Goal: Task Accomplishment & Management: Manage account settings

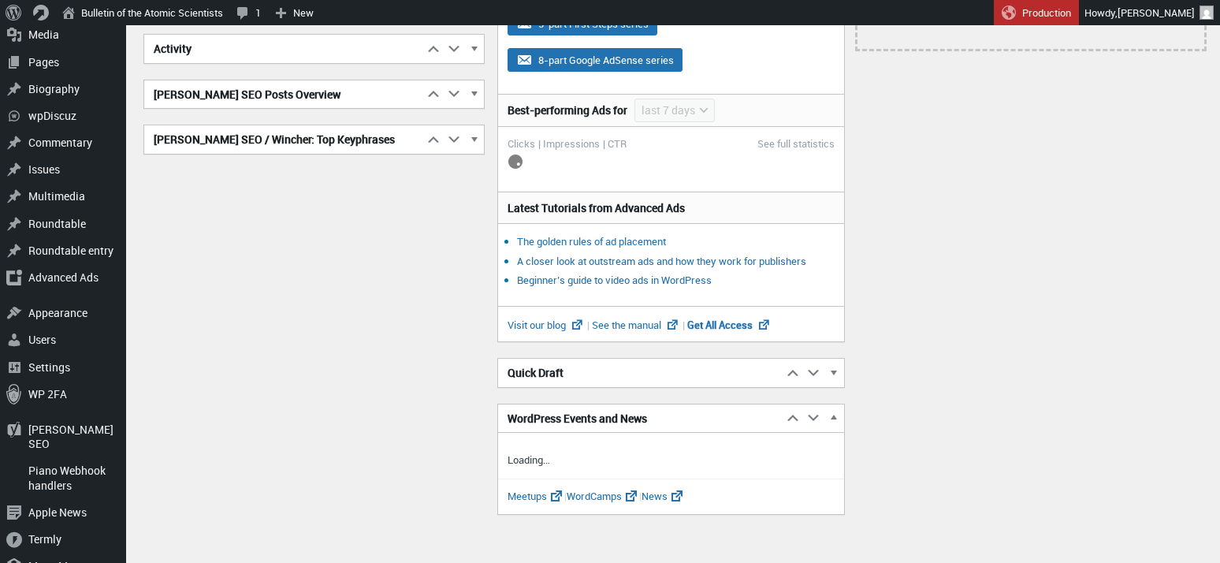
scroll to position [274, 0]
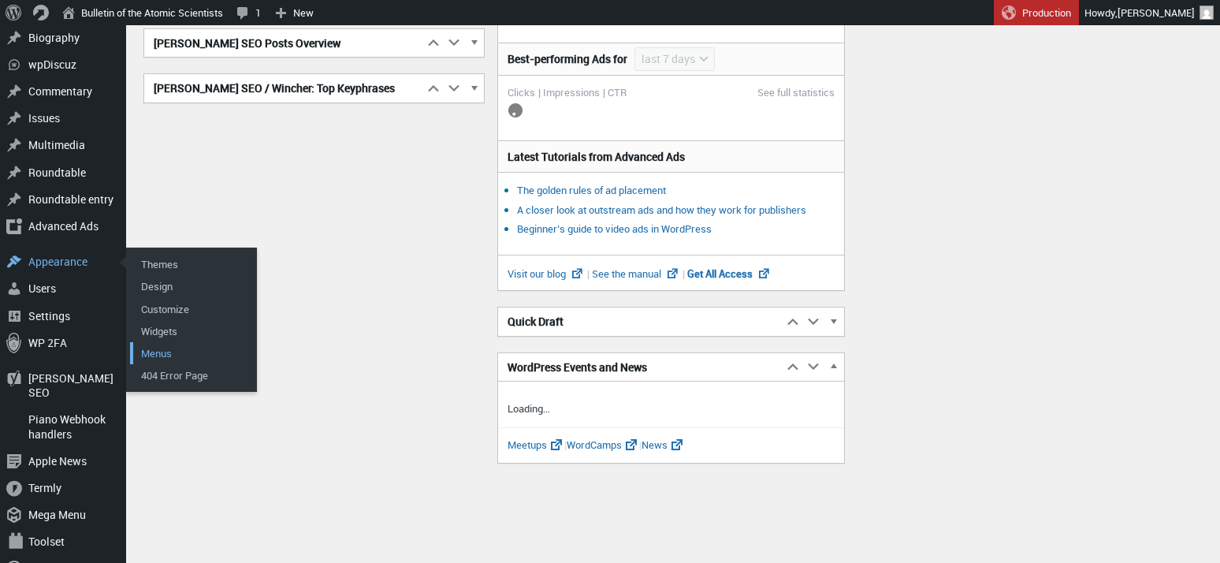
click at [159, 344] on link "Menus" at bounding box center [193, 353] width 126 height 22
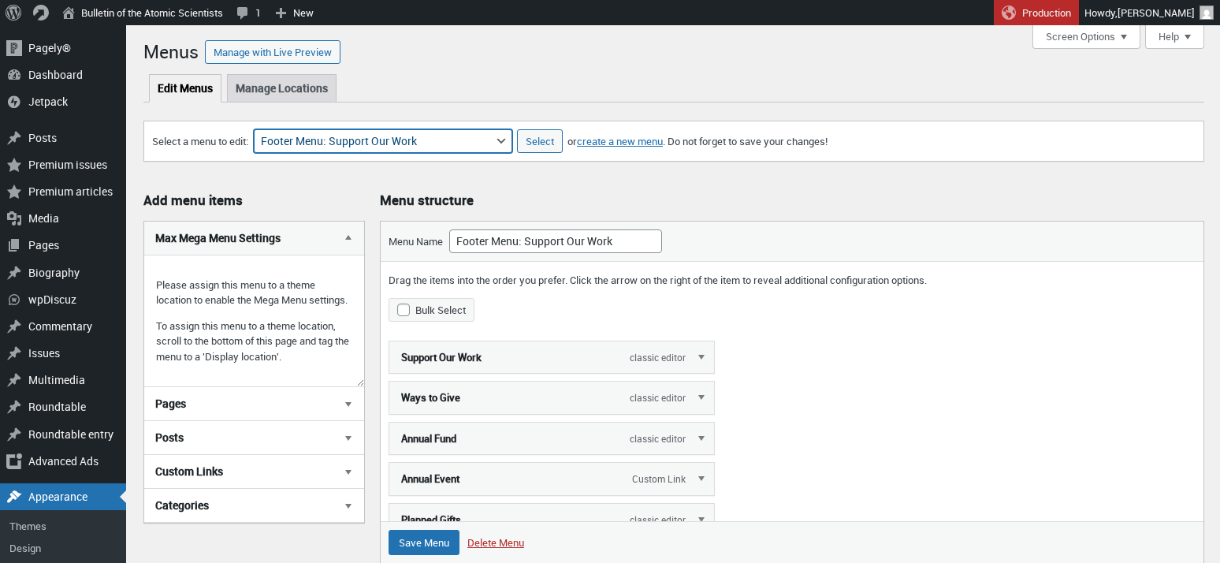
click at [506, 142] on select "About Section Navigation Doomsday Clock Navigation Footer Menu: About Footer Me…" at bounding box center [383, 141] width 258 height 24
select select "1929"
click at [262, 129] on select "About Section Navigation Doomsday Clock Navigation Footer Menu: About Footer Me…" at bounding box center [383, 141] width 258 height 24
click at [541, 139] on input "Select" at bounding box center [540, 141] width 46 height 24
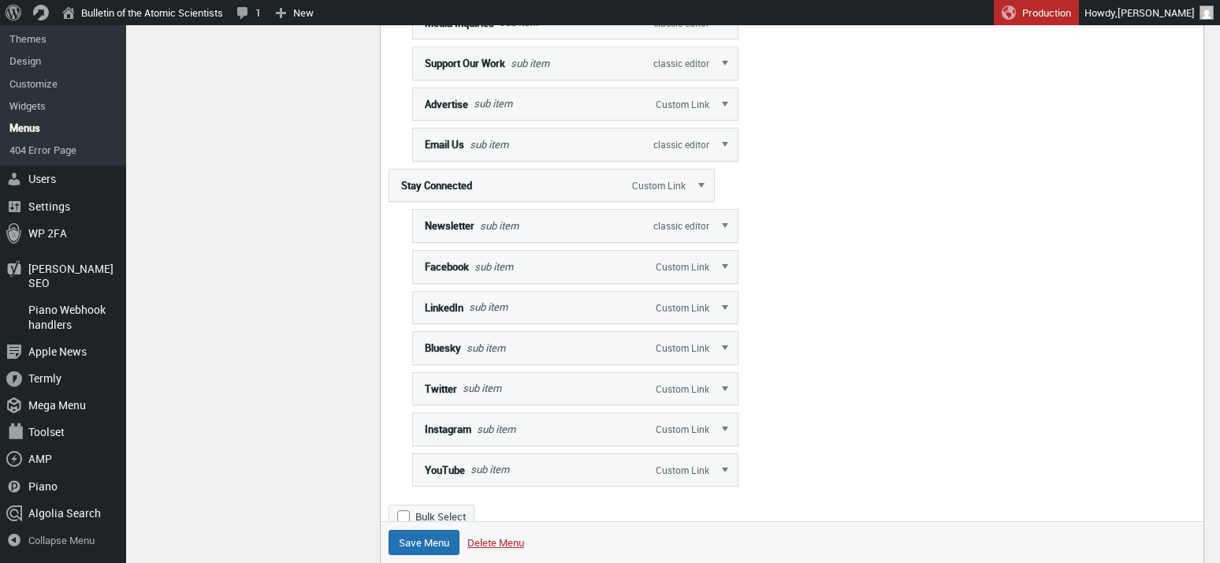
scroll to position [2251, 0]
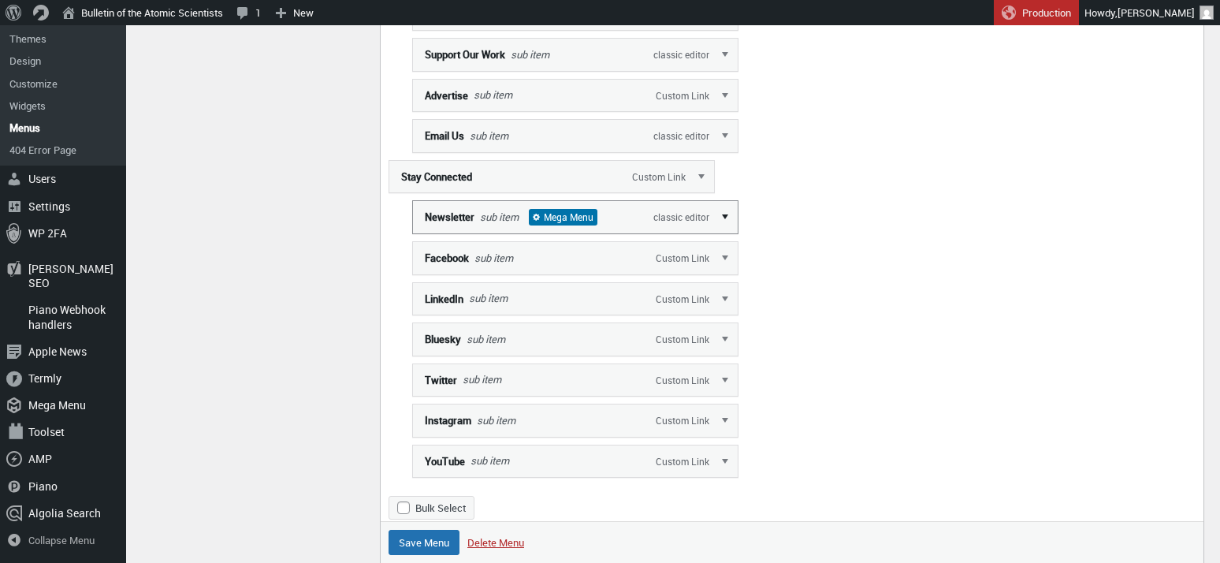
click at [727, 230] on link "Edit" at bounding box center [726, 216] width 24 height 32
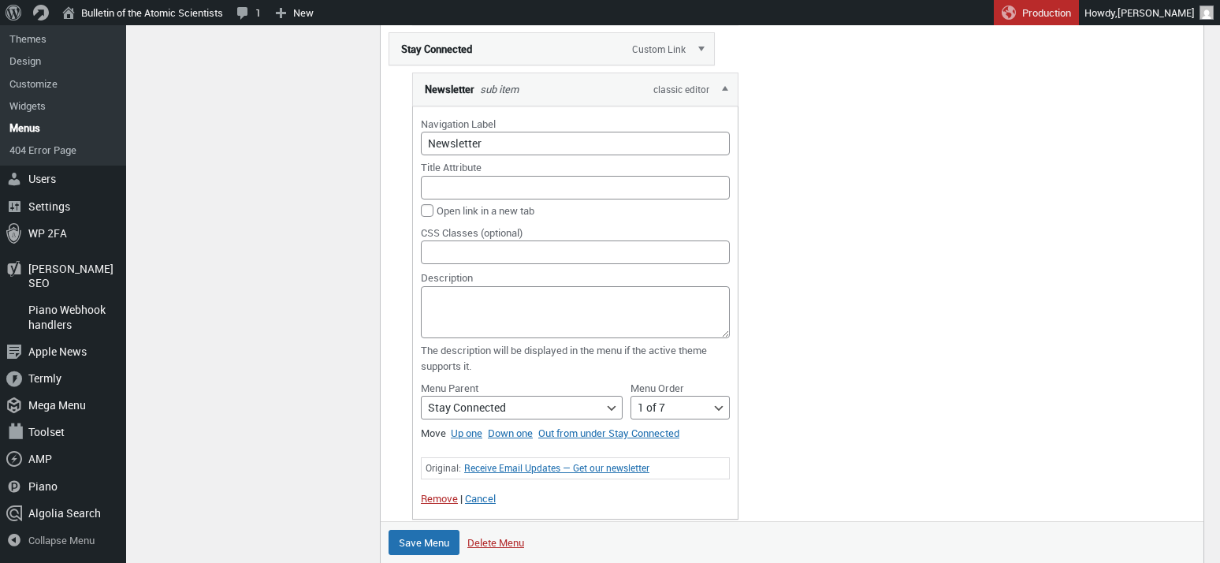
scroll to position [2380, 0]
click at [724, 101] on link "Edit" at bounding box center [726, 87] width 24 height 32
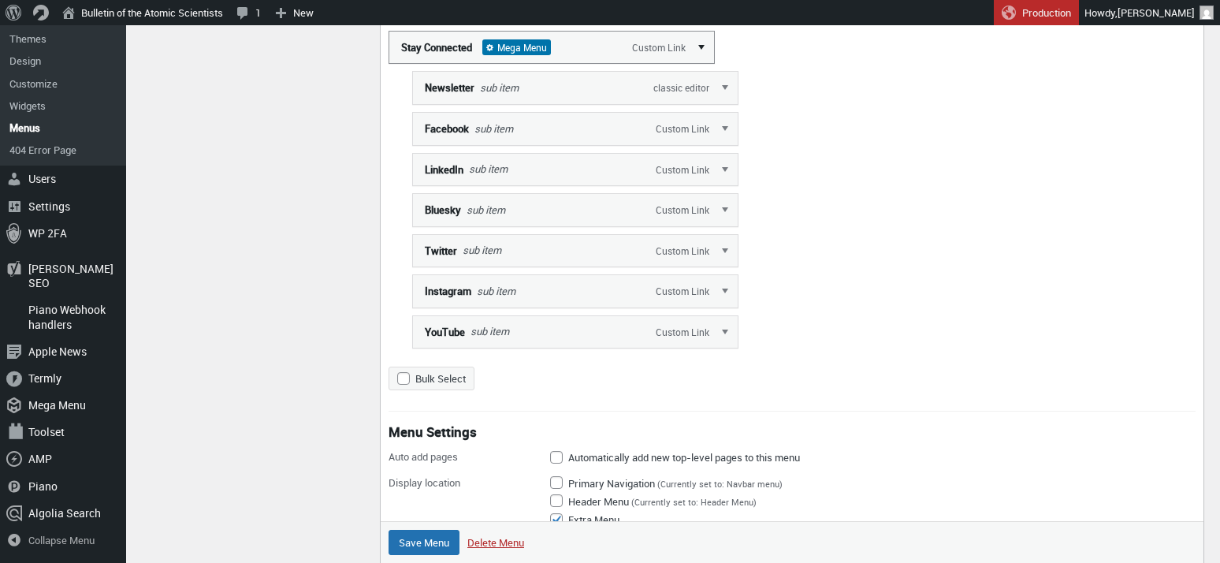
click at [705, 60] on link "Edit" at bounding box center [702, 47] width 24 height 32
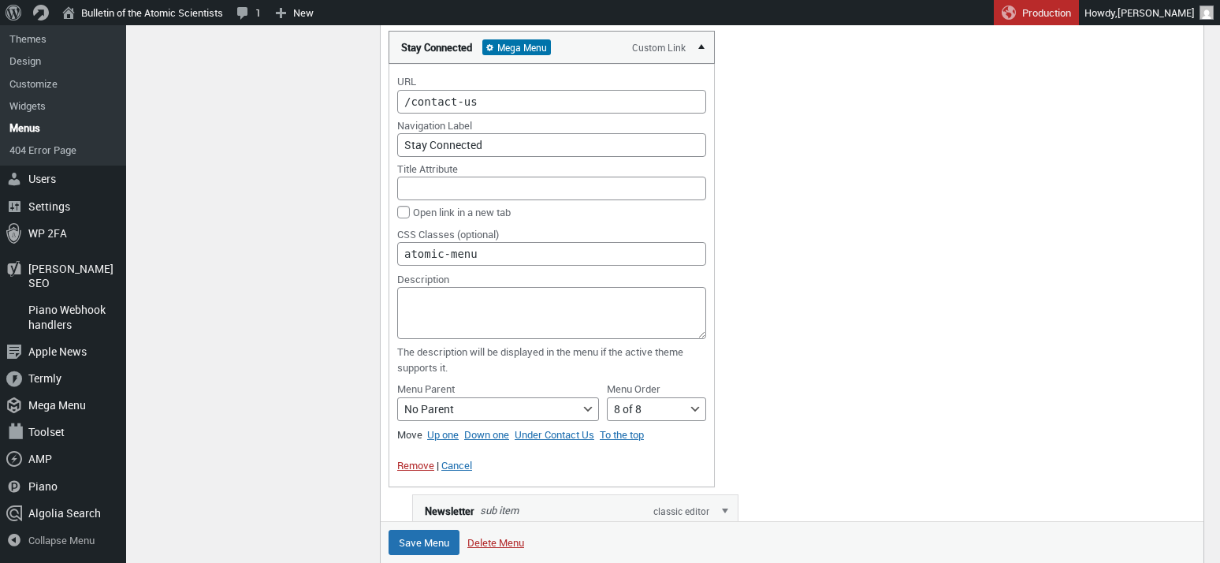
click at [705, 60] on link "Edit" at bounding box center [702, 47] width 24 height 32
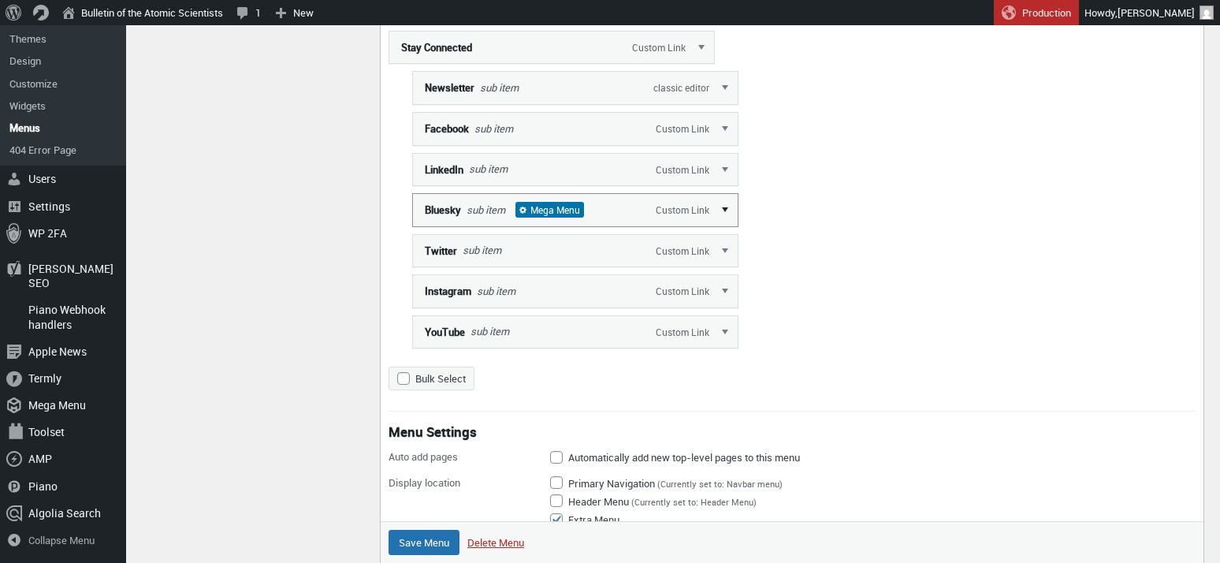
click at [724, 225] on link "Edit" at bounding box center [726, 209] width 24 height 32
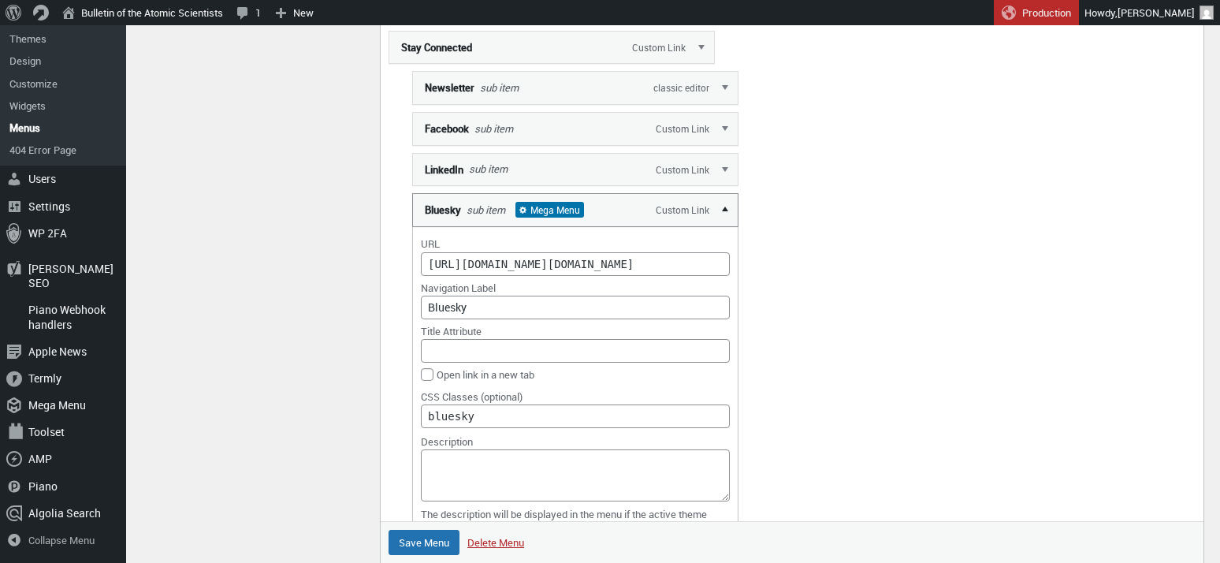
click at [724, 225] on link "Edit" at bounding box center [726, 209] width 24 height 32
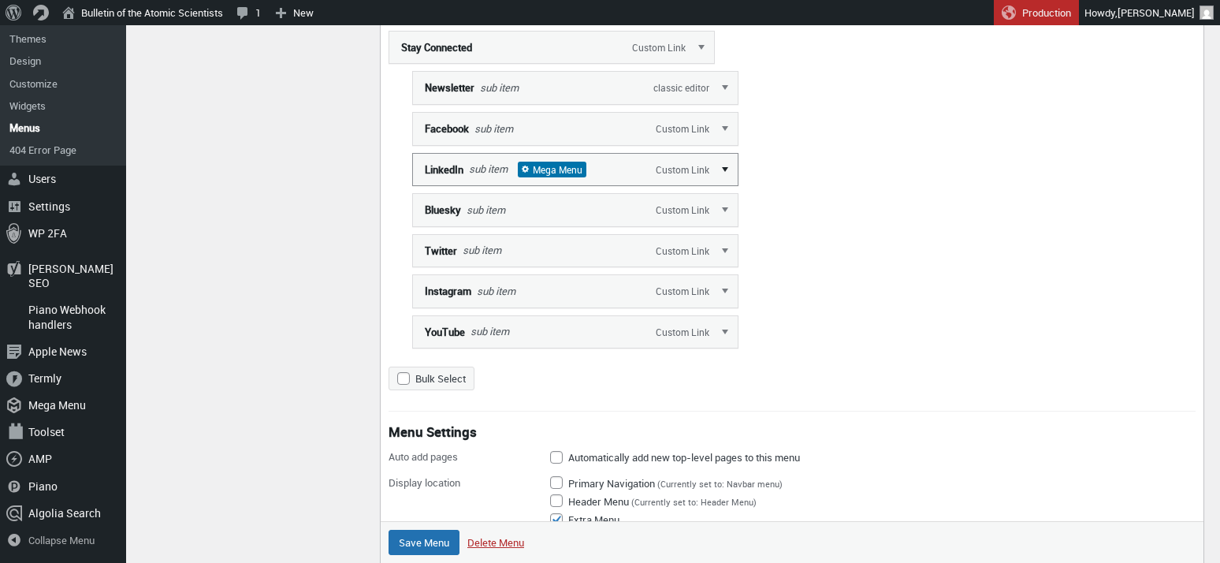
click at [723, 184] on link "Edit" at bounding box center [726, 169] width 24 height 32
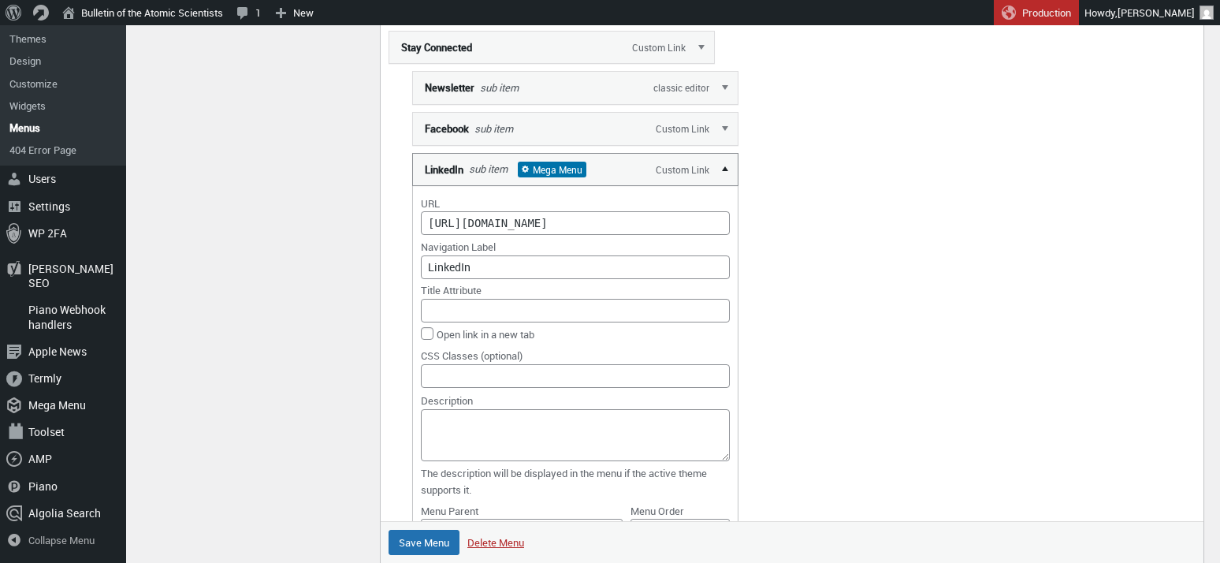
click at [723, 184] on link "Edit" at bounding box center [726, 169] width 24 height 32
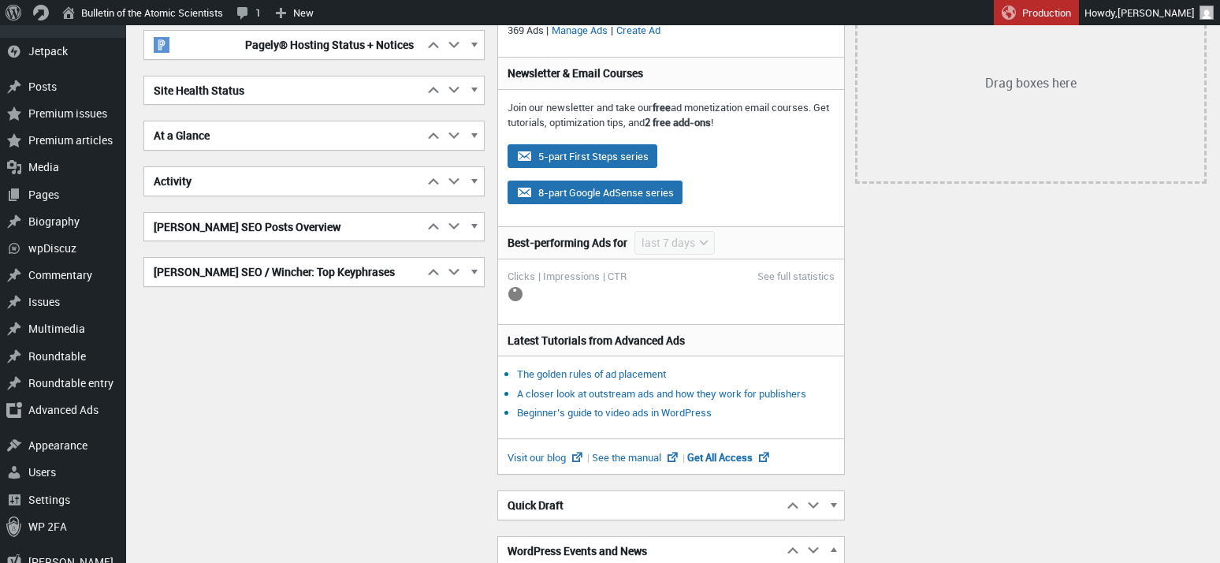
scroll to position [117, 0]
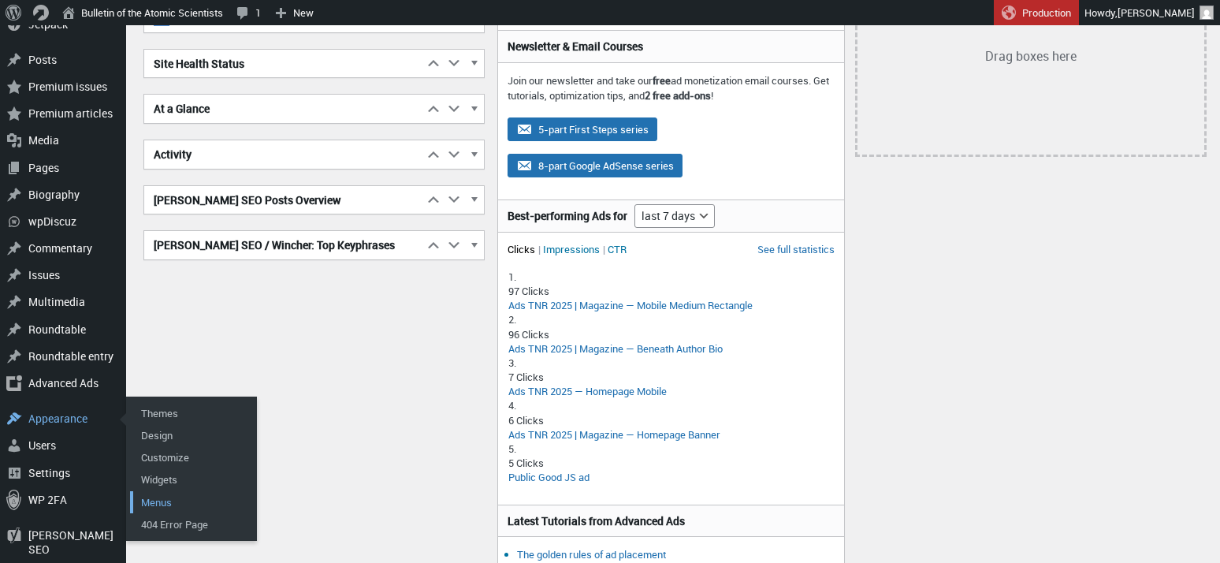
click at [162, 491] on link "Menus" at bounding box center [193, 502] width 126 height 22
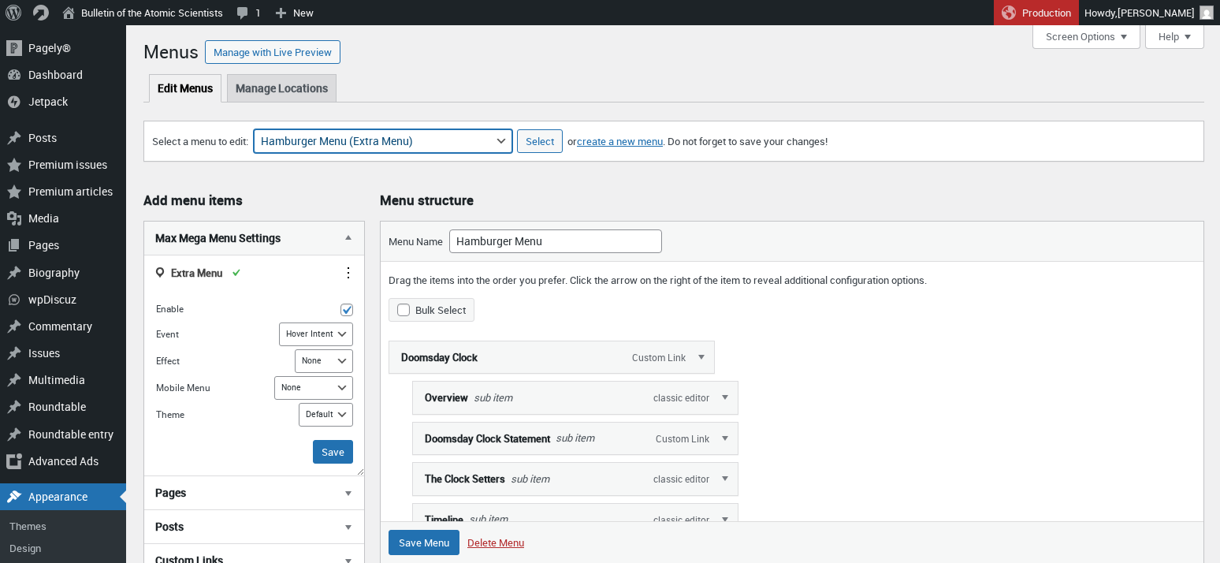
click at [431, 144] on select "About Section Navigation Doomsday Clock Navigation Footer Menu: About Footer Me…" at bounding box center [383, 141] width 258 height 24
select select "1940"
click at [262, 129] on select "About Section Navigation Doomsday Clock Navigation Footer Menu: About Footer Me…" at bounding box center [383, 141] width 258 height 24
click at [537, 142] on input "Select" at bounding box center [540, 141] width 46 height 24
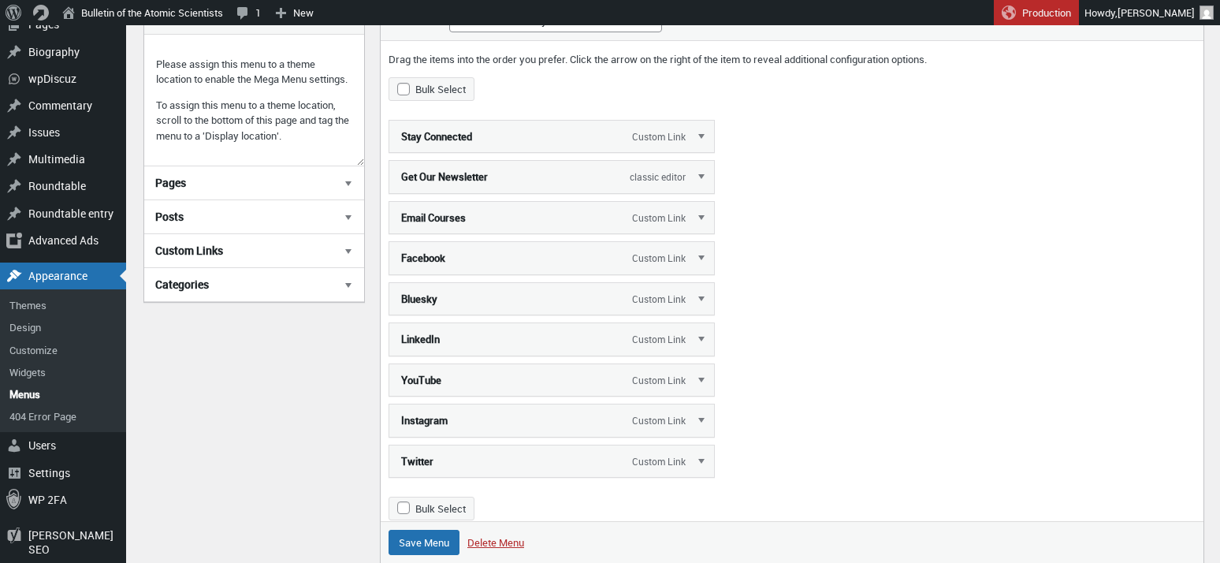
scroll to position [273, 0]
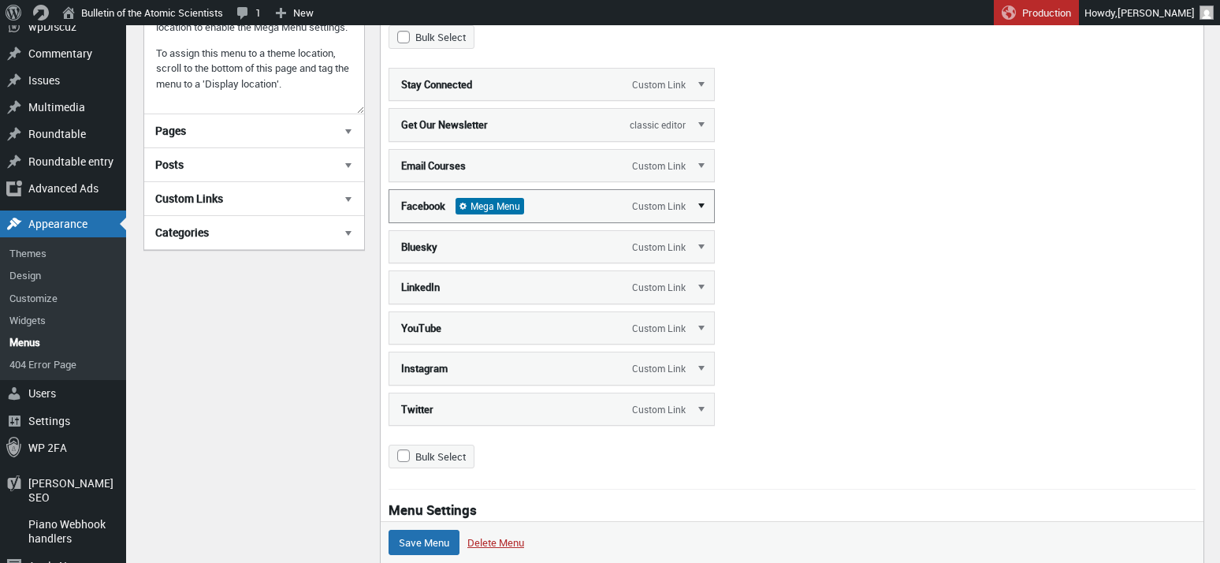
click at [701, 205] on link "Edit" at bounding box center [702, 205] width 24 height 32
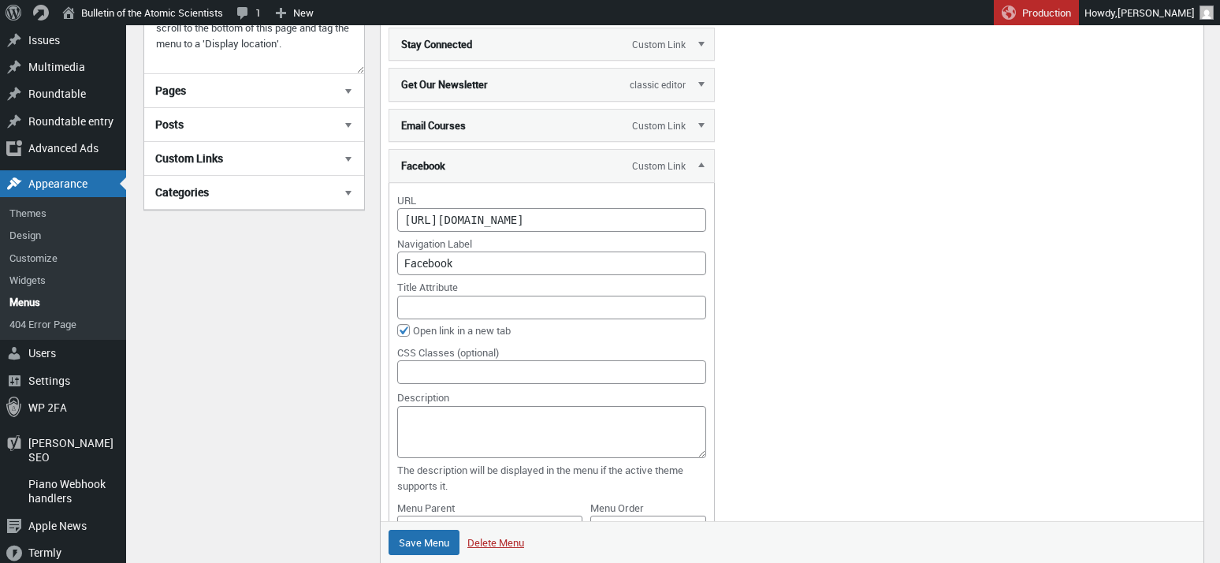
scroll to position [210, 0]
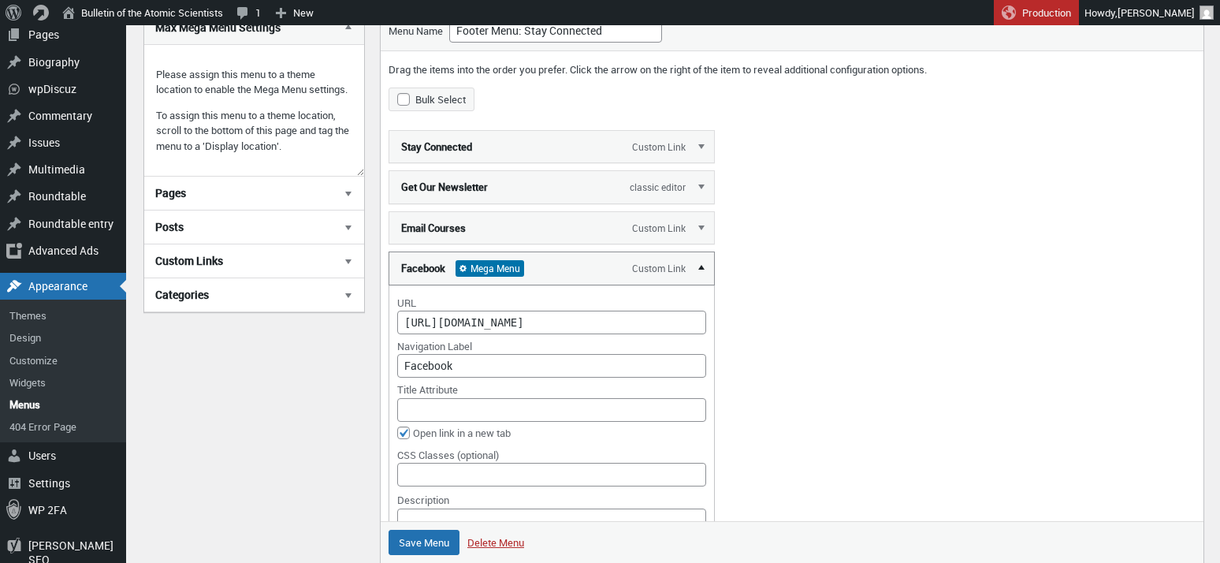
click at [701, 267] on link "Edit" at bounding box center [702, 267] width 24 height 32
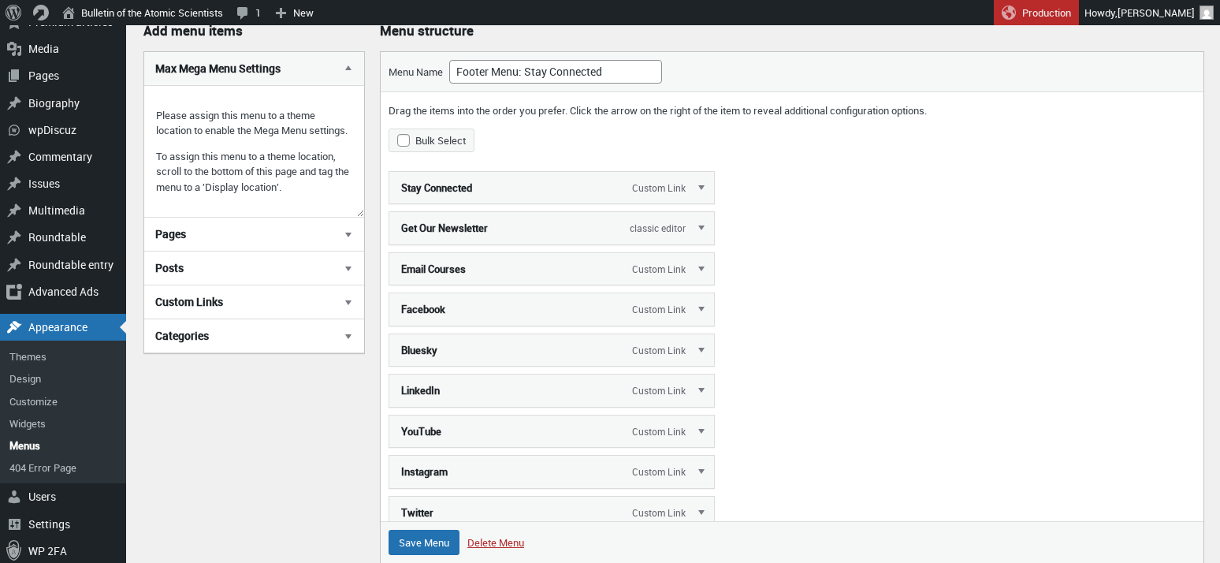
scroll to position [121, 0]
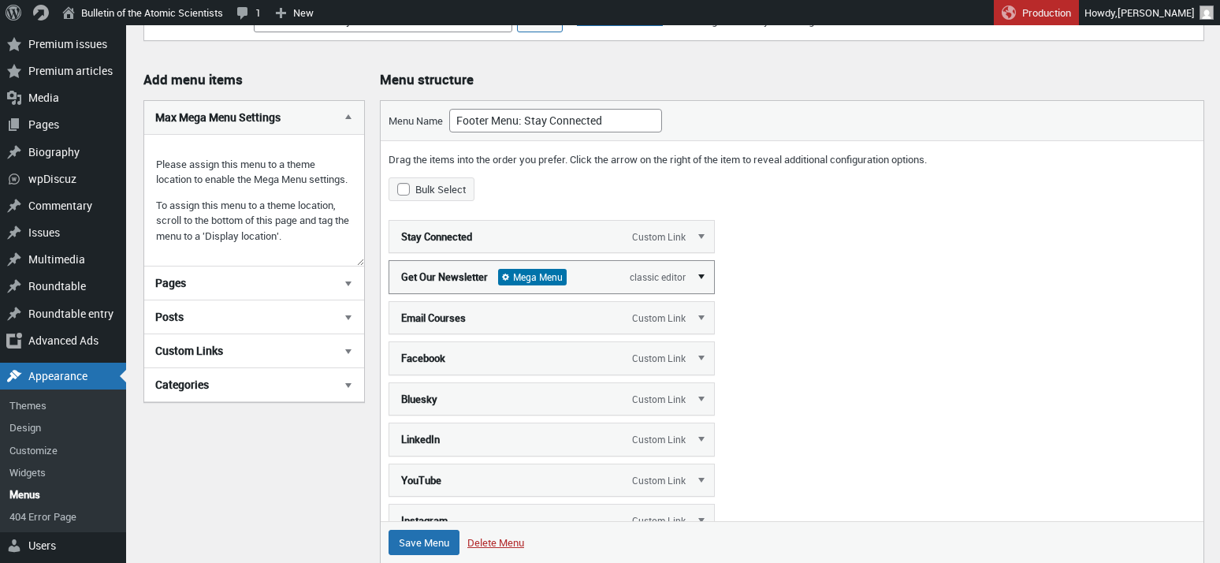
click at [701, 274] on link "Edit" at bounding box center [702, 276] width 24 height 32
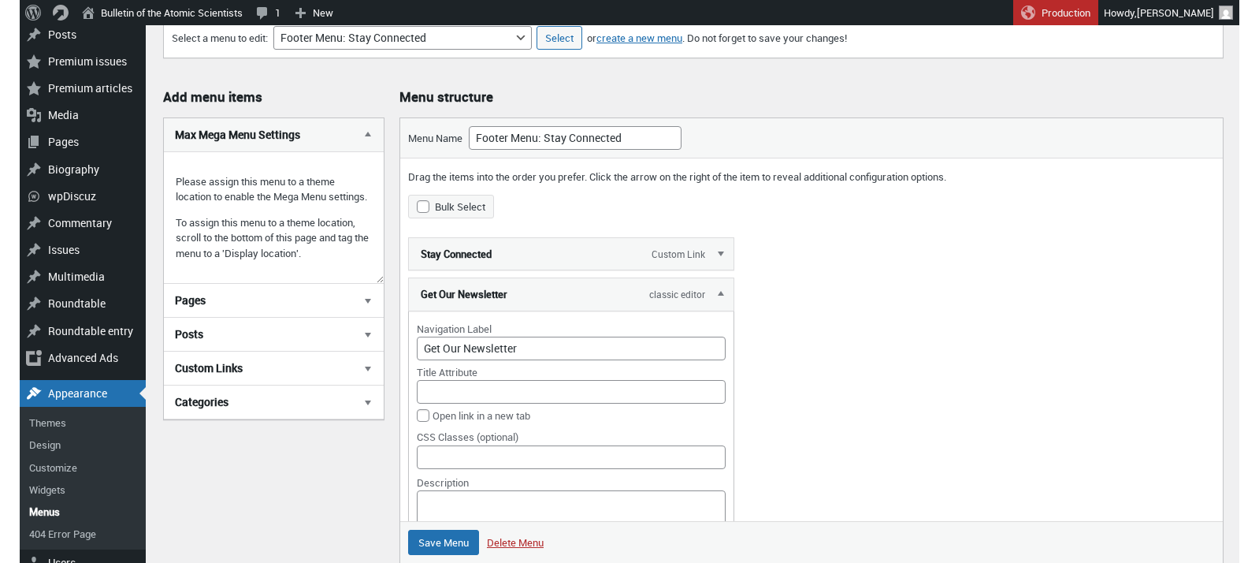
scroll to position [47, 0]
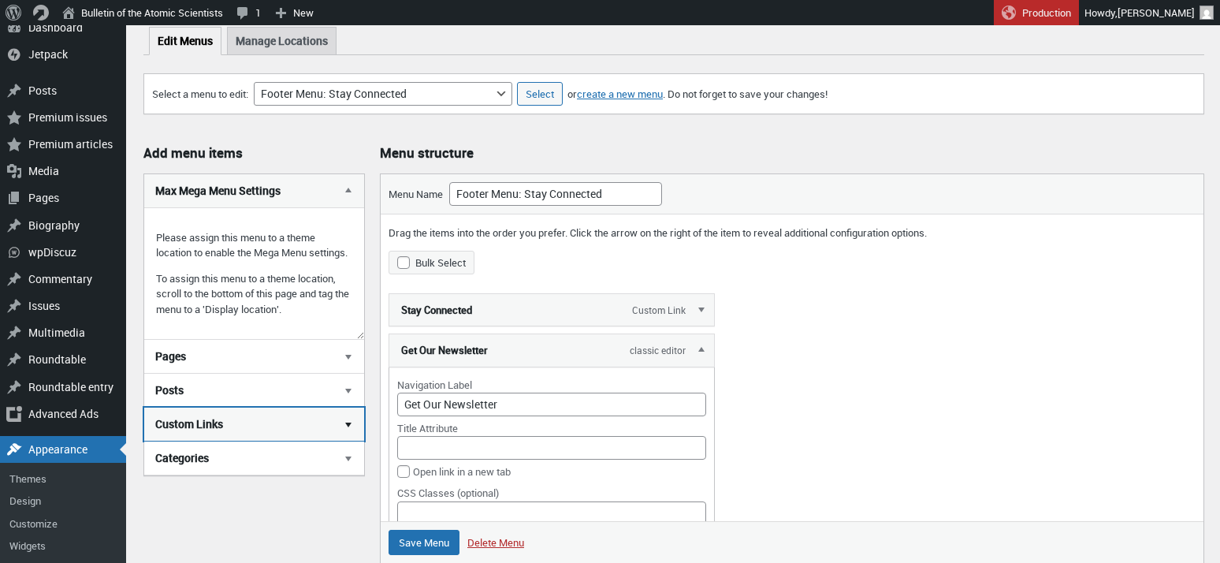
click at [348, 432] on span "button" at bounding box center [348, 424] width 16 height 16
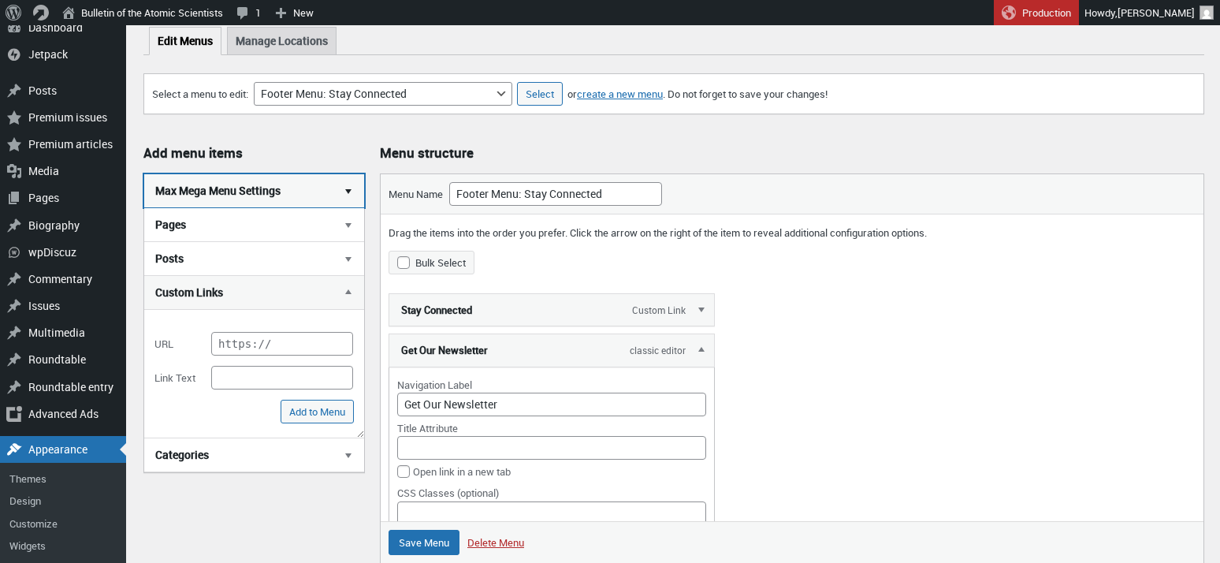
click at [348, 193] on span "button" at bounding box center [348, 191] width 16 height 16
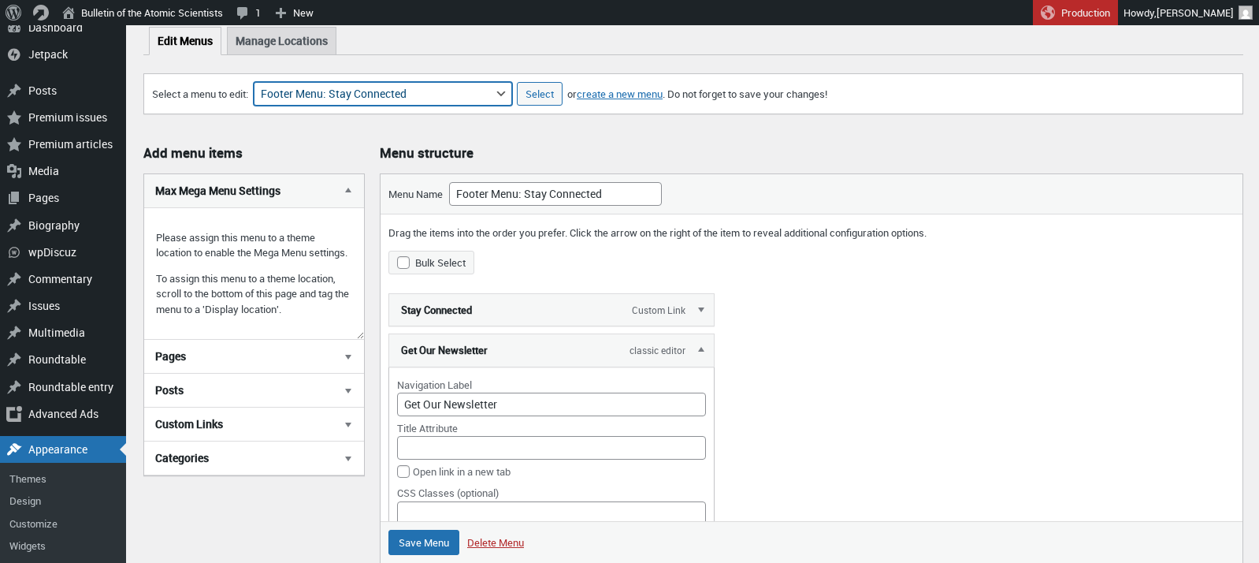
click at [464, 89] on select "About Section Navigation Doomsday Clock Navigation Footer Menu: About Footer Me…" at bounding box center [383, 94] width 258 height 24
select select "1929"
click at [262, 82] on select "About Section Navigation Doomsday Clock Navigation Footer Menu: About Footer Me…" at bounding box center [383, 94] width 258 height 24
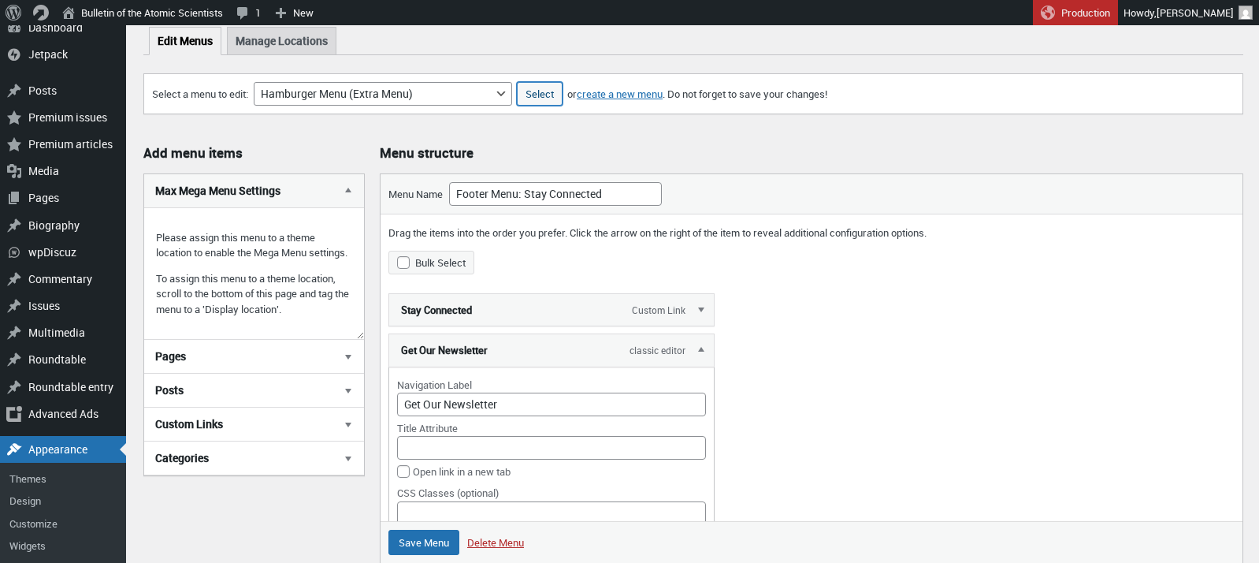
click at [546, 91] on input "Select" at bounding box center [540, 94] width 46 height 24
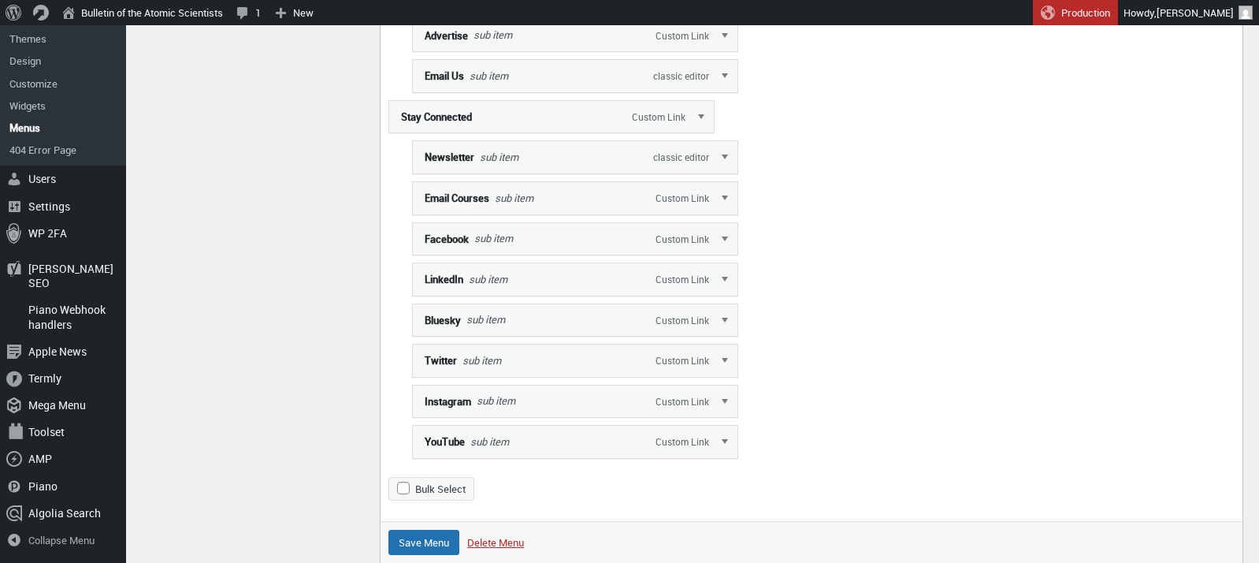
scroll to position [2312, 0]
click at [726, 209] on link "Edit" at bounding box center [726, 196] width 24 height 32
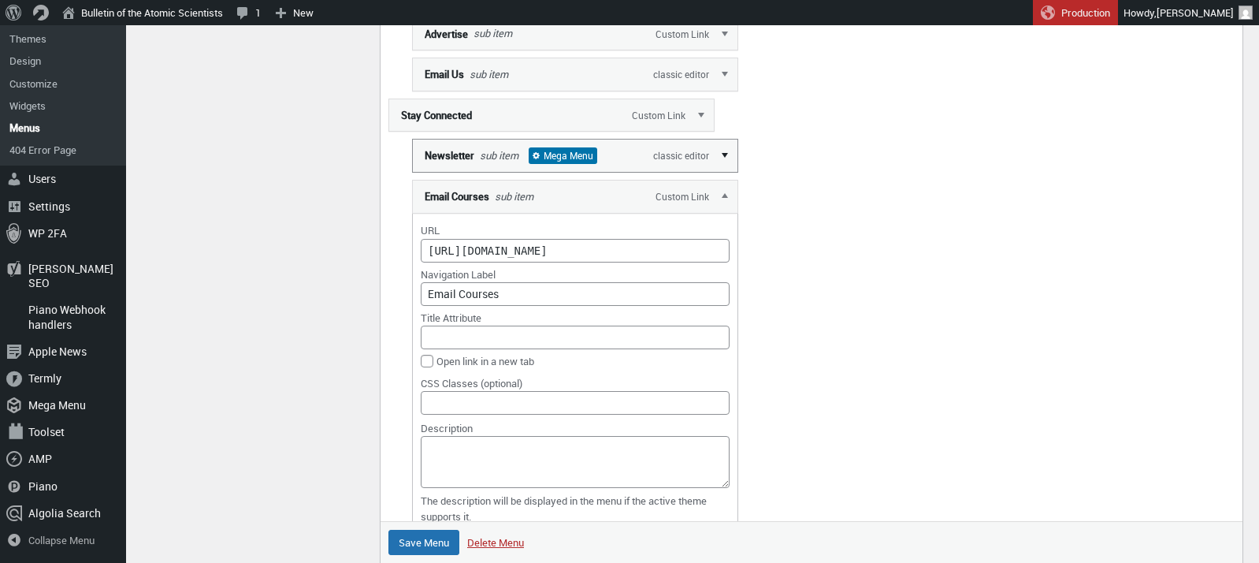
click at [722, 170] on link "Edit" at bounding box center [726, 155] width 24 height 32
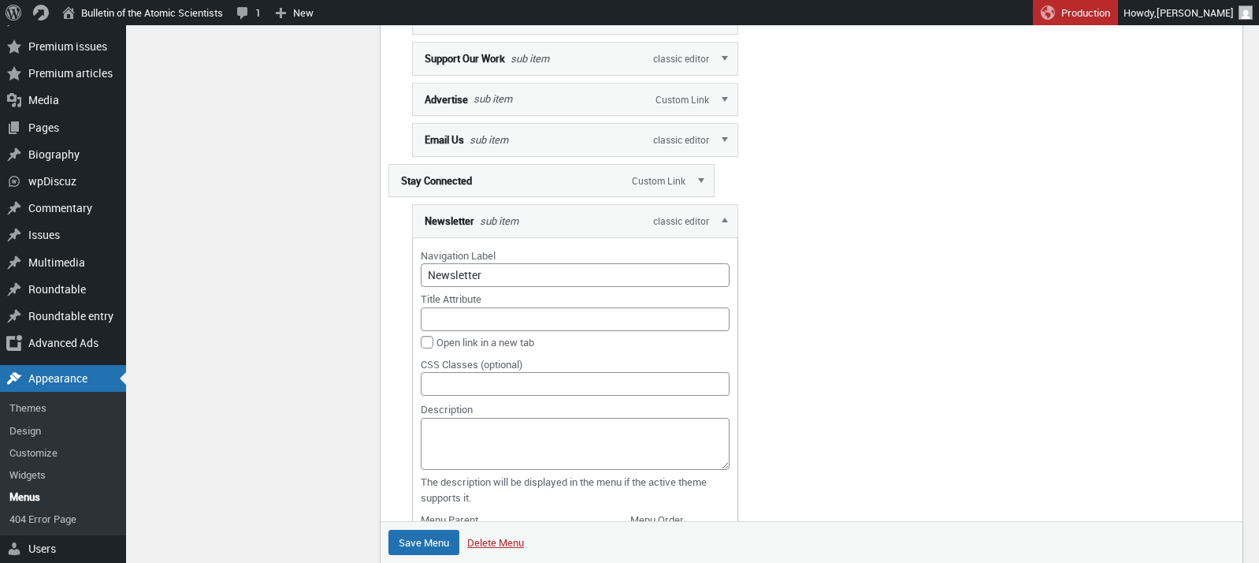
scroll to position [2246, 0]
click at [728, 235] on link "Edit" at bounding box center [726, 221] width 24 height 32
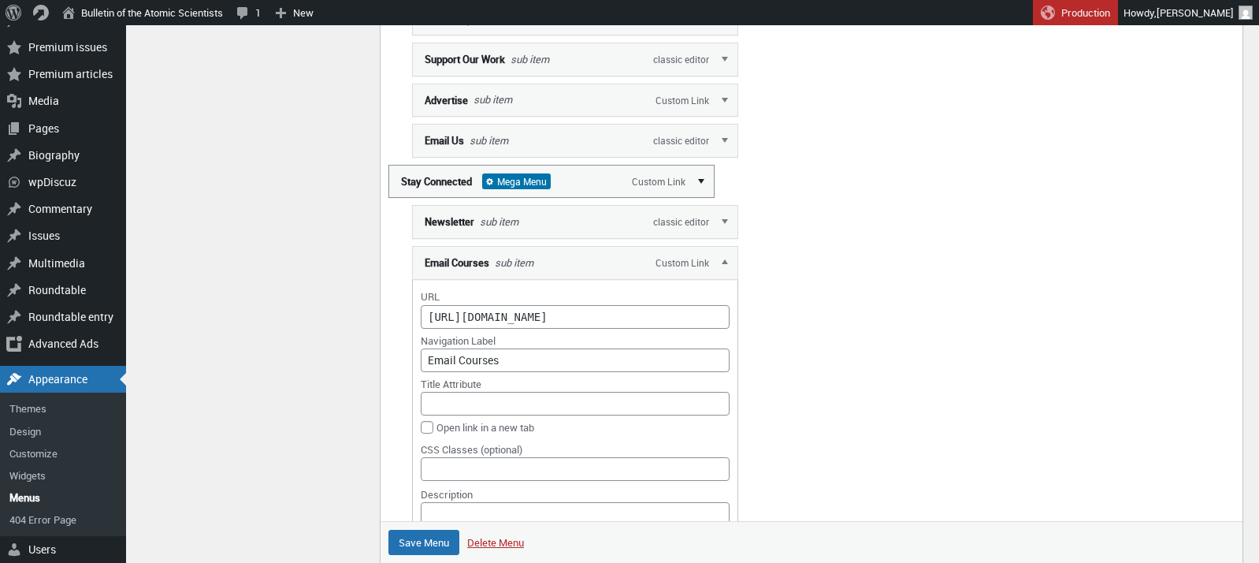
click at [702, 195] on link "Edit" at bounding box center [702, 181] width 24 height 32
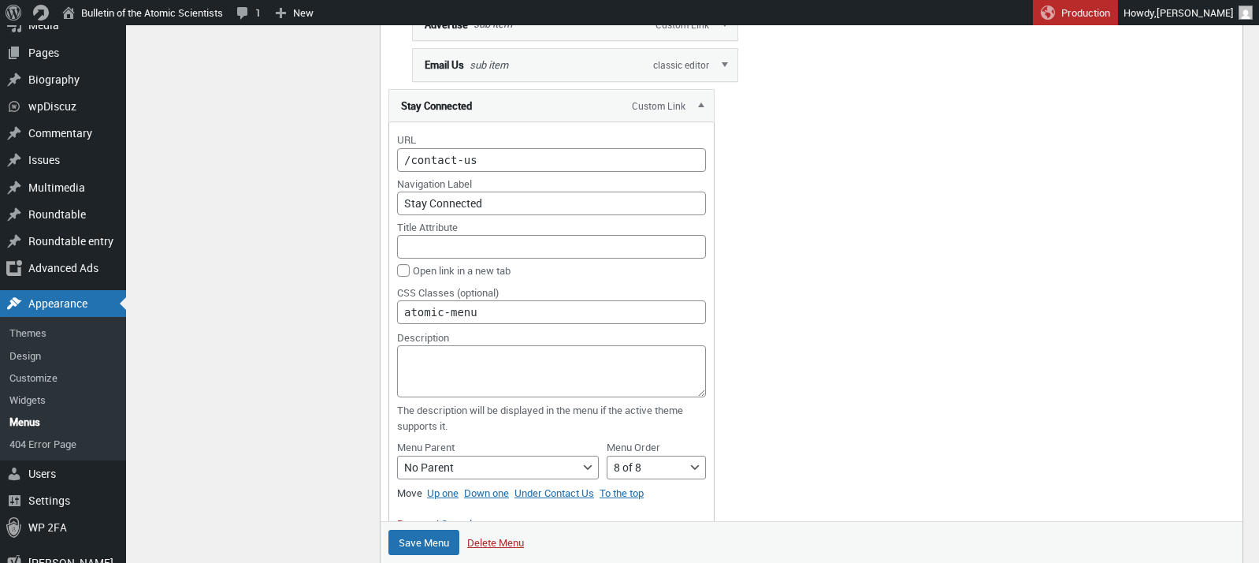
scroll to position [2235, 0]
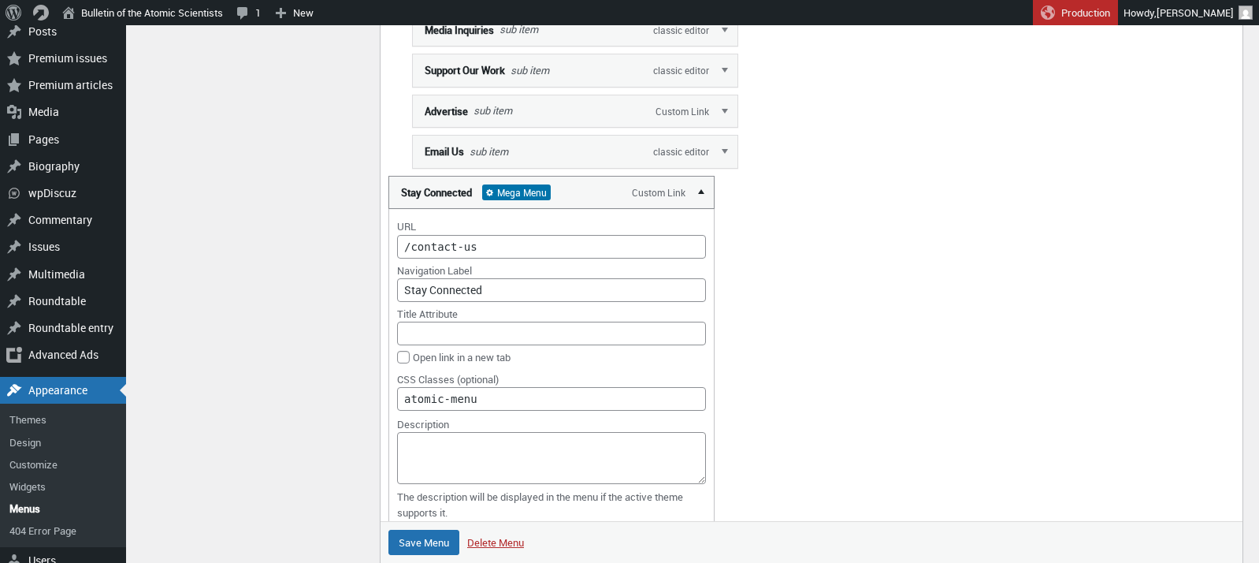
click at [701, 205] on link "Edit" at bounding box center [702, 192] width 24 height 32
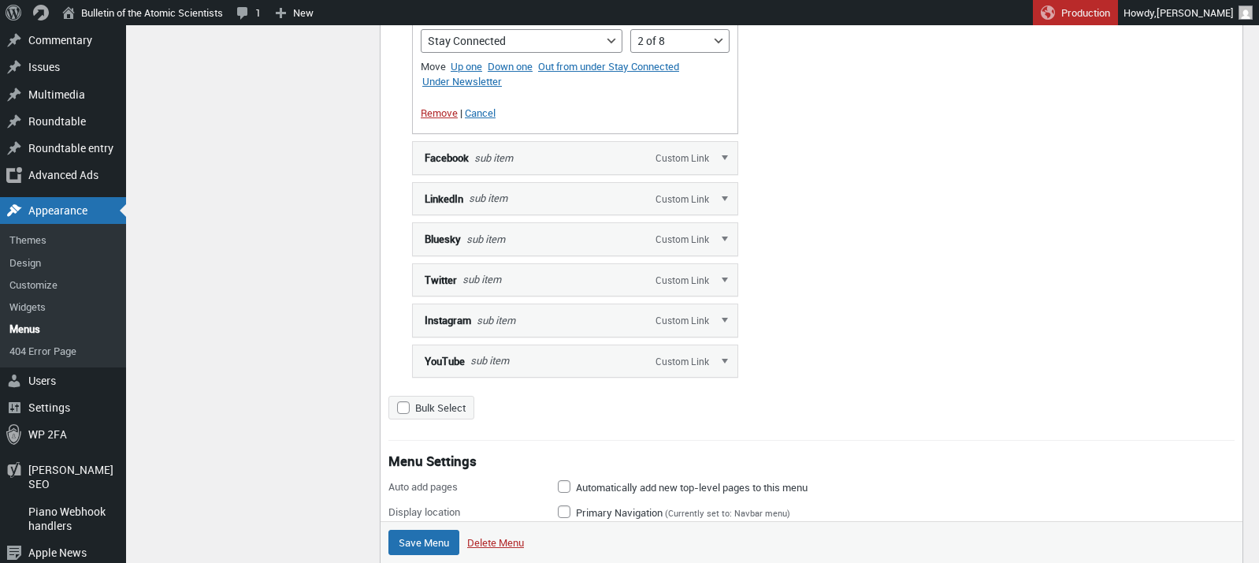
scroll to position [2855, 0]
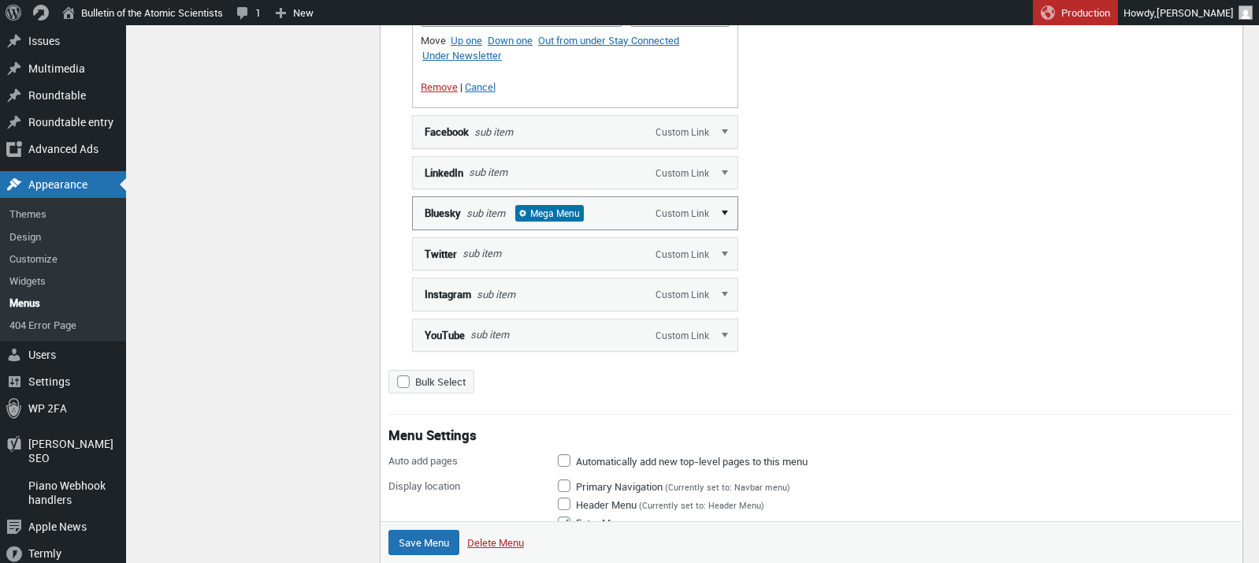
click at [727, 226] on link "Edit" at bounding box center [726, 212] width 24 height 32
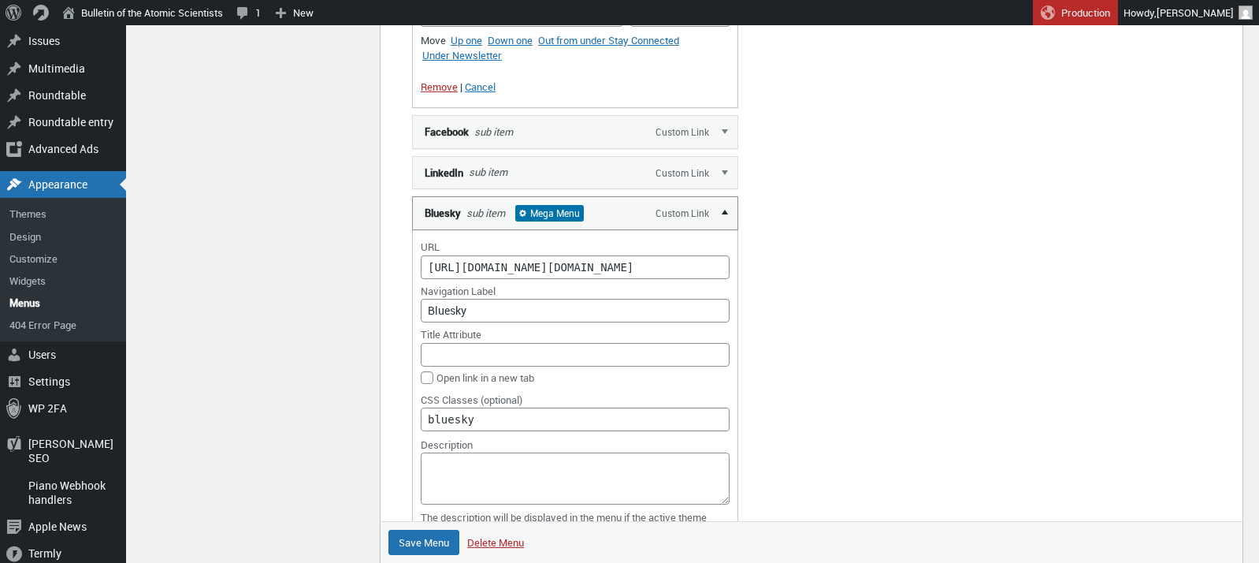
click at [727, 226] on link "Edit" at bounding box center [726, 212] width 24 height 32
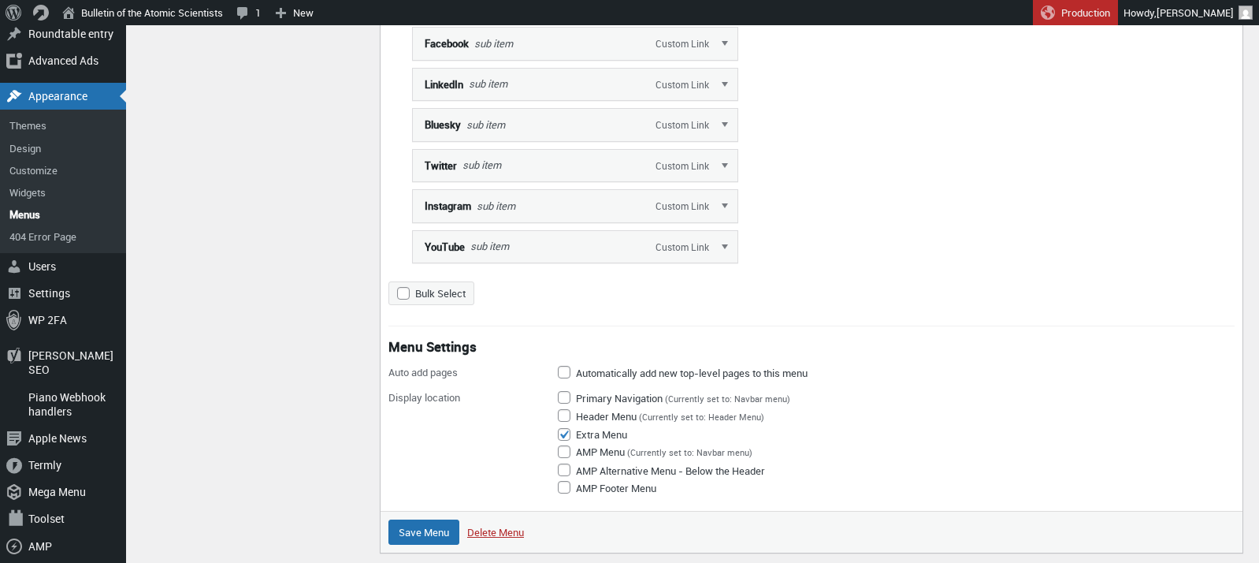
scroll to position [2947, 0]
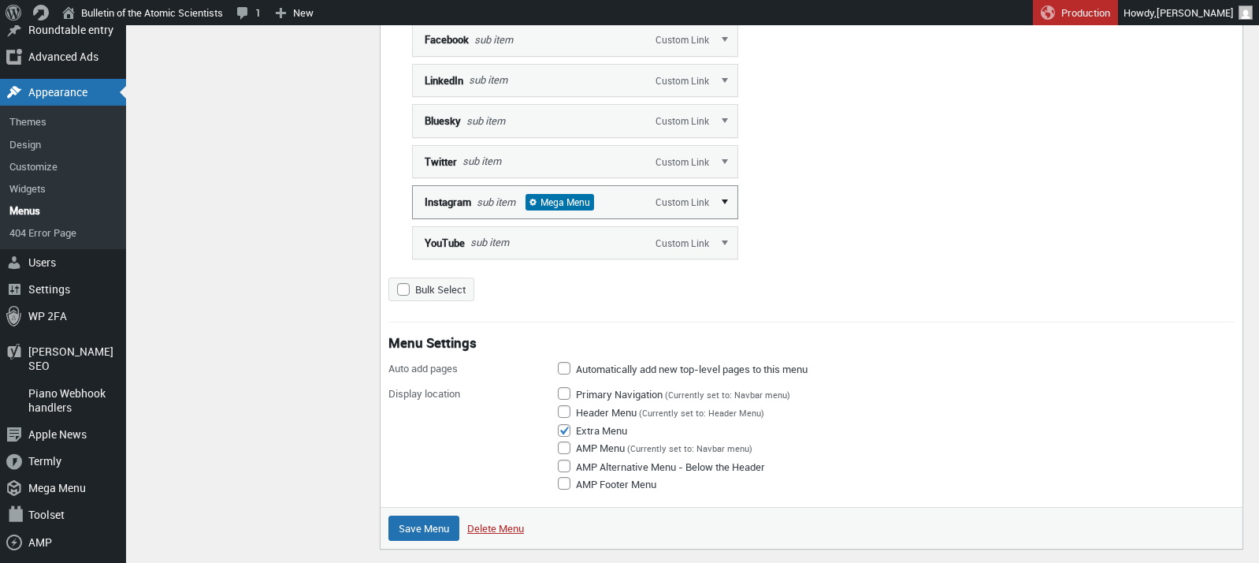
click at [726, 216] on link "Edit" at bounding box center [726, 201] width 24 height 32
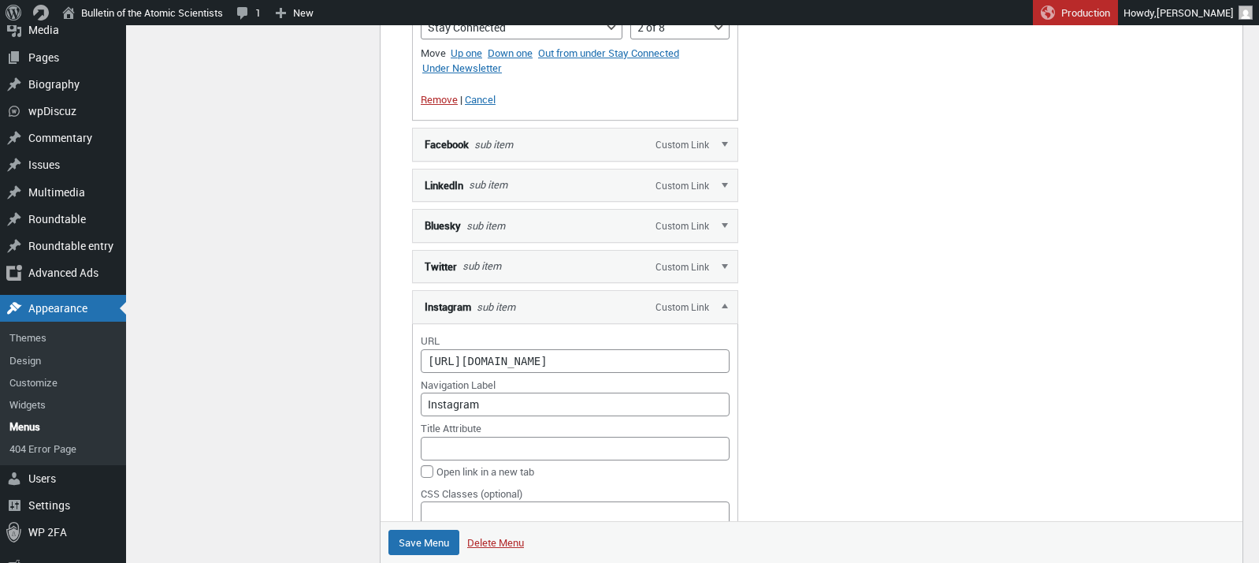
scroll to position [2817, 0]
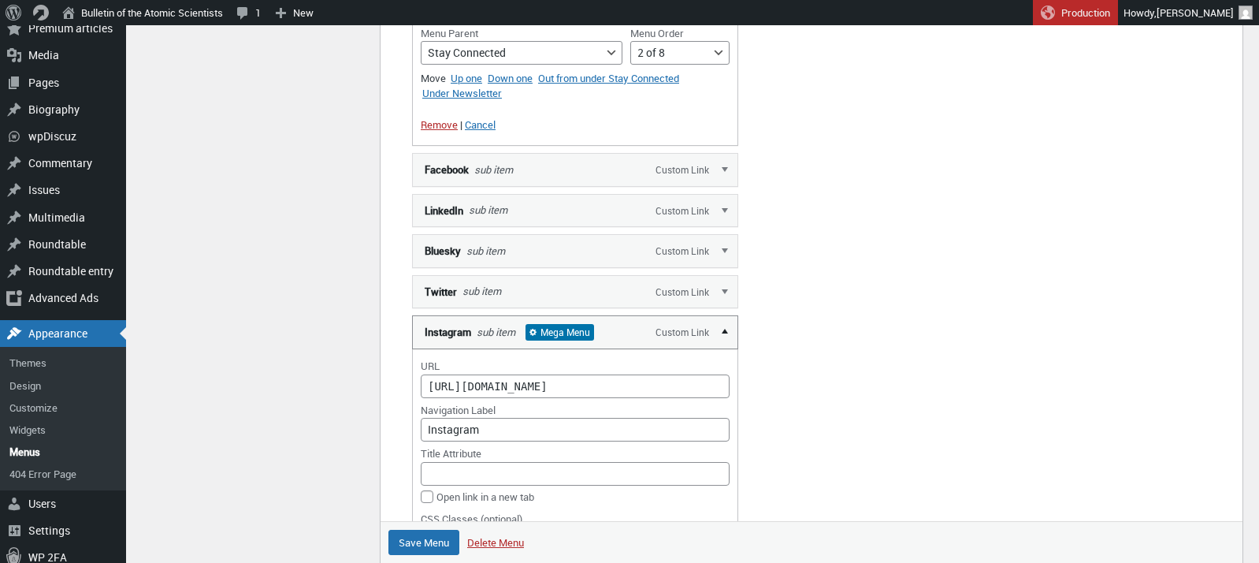
click at [723, 346] on link "Edit" at bounding box center [726, 331] width 24 height 32
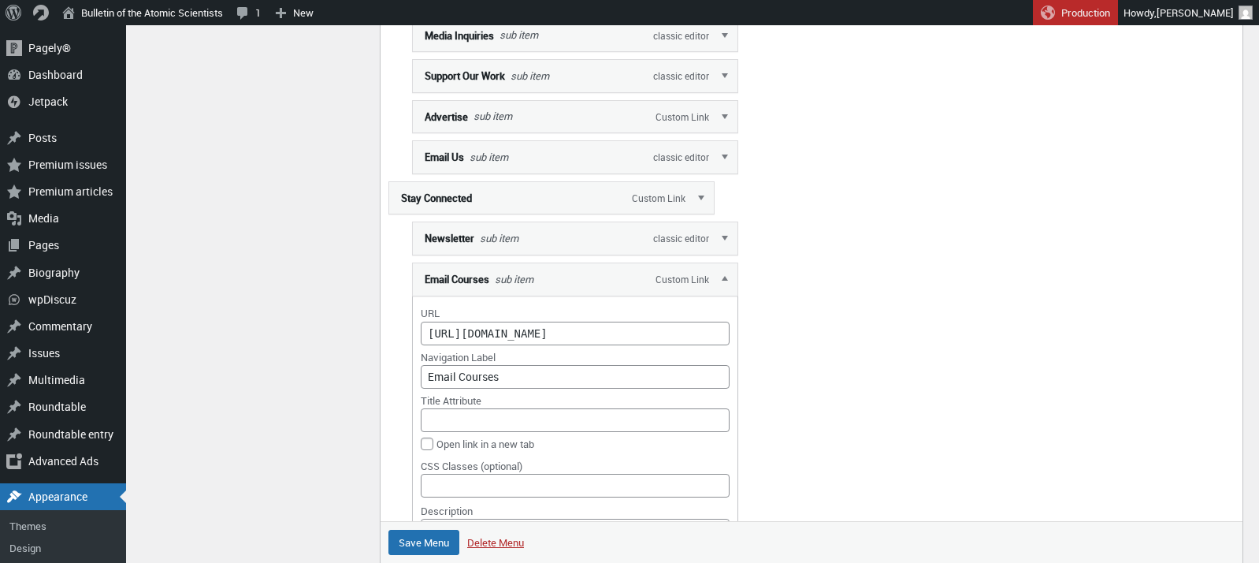
scroll to position [2213, 0]
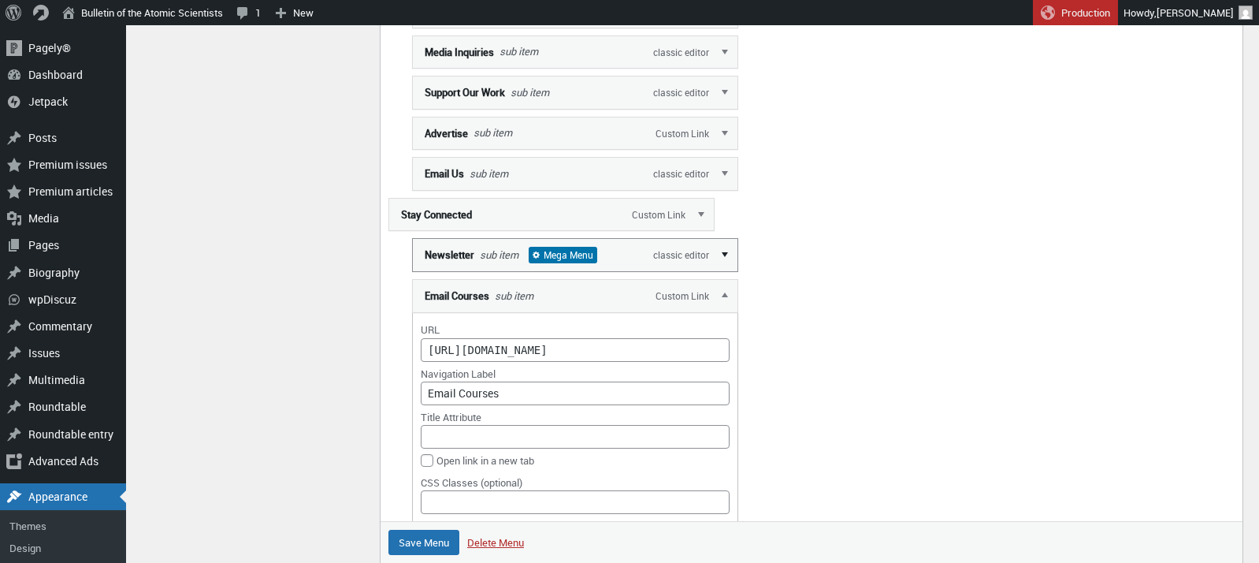
click at [723, 267] on link "Edit" at bounding box center [726, 254] width 24 height 32
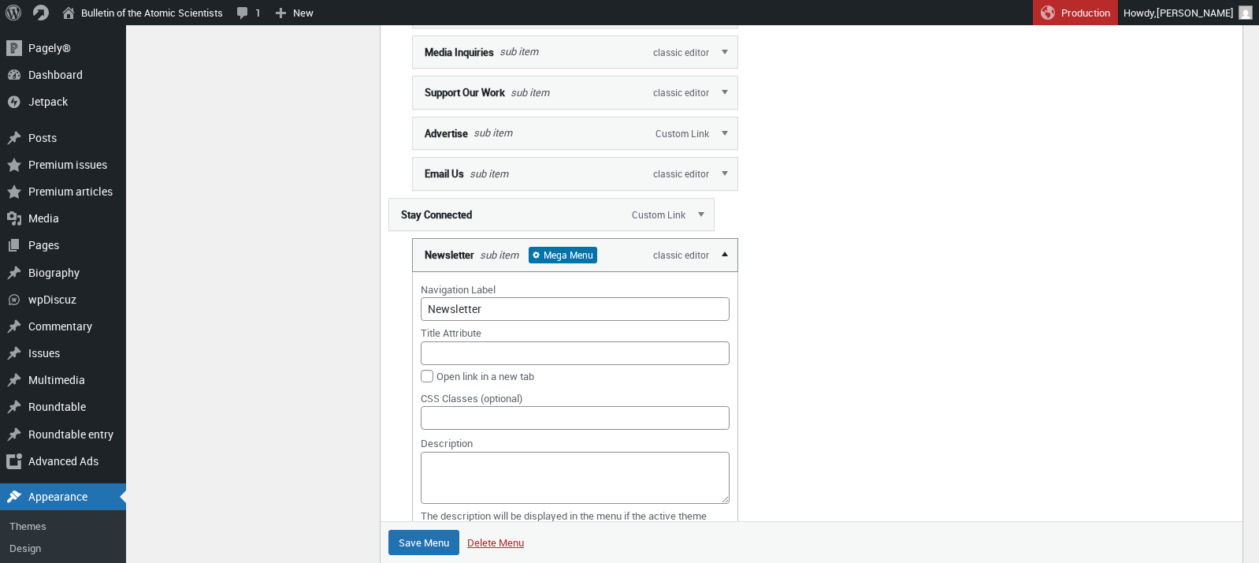
click at [723, 267] on link "Edit" at bounding box center [726, 254] width 24 height 32
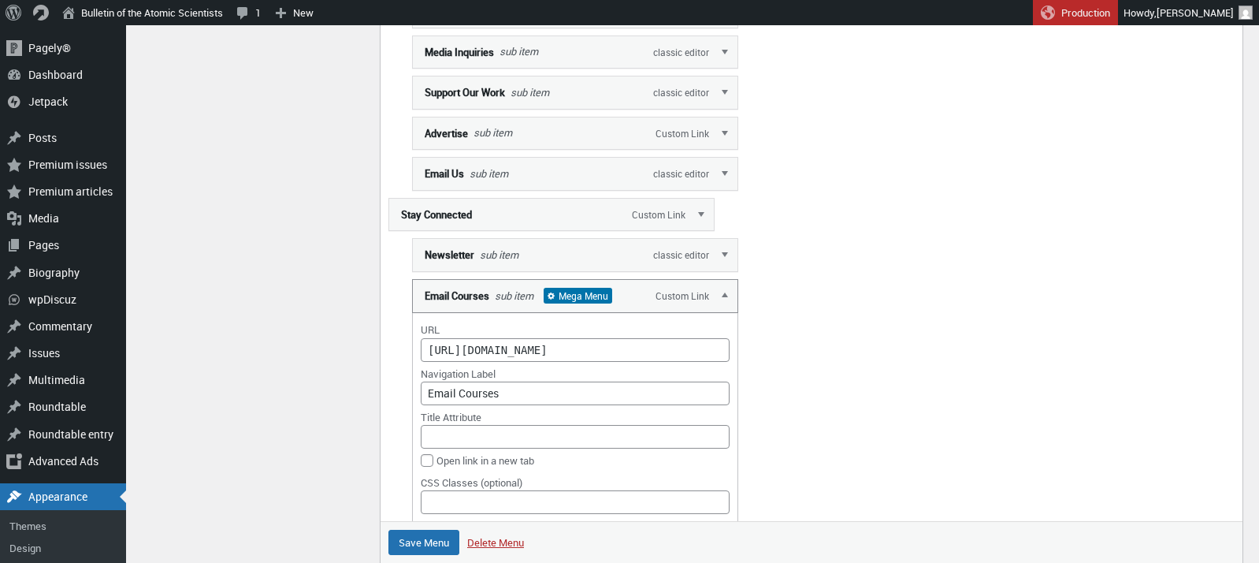
click at [586, 303] on span "Mega Menu" at bounding box center [578, 296] width 69 height 16
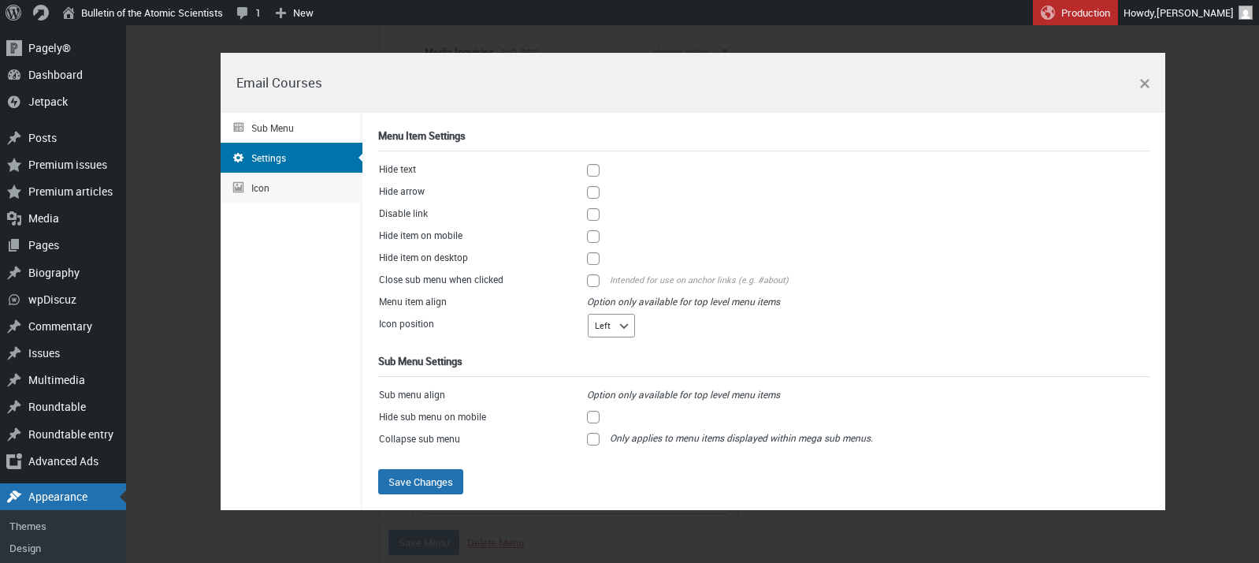
click at [265, 185] on div "Icon" at bounding box center [292, 188] width 142 height 30
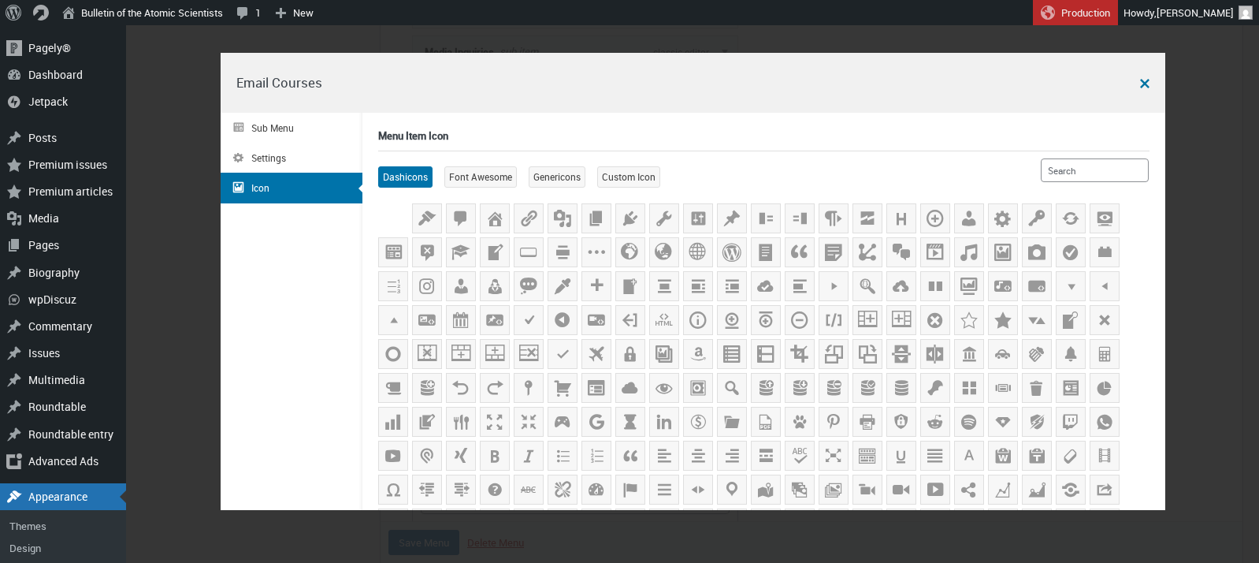
click at [1148, 78] on button "button" at bounding box center [1145, 84] width 19 height 24
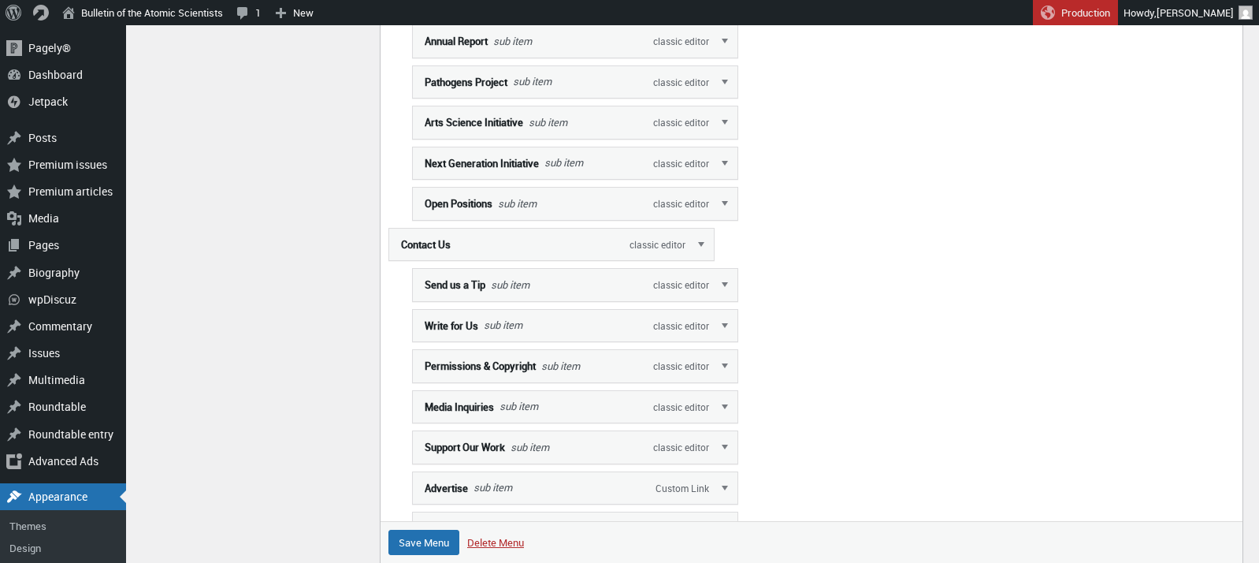
scroll to position [1719, 0]
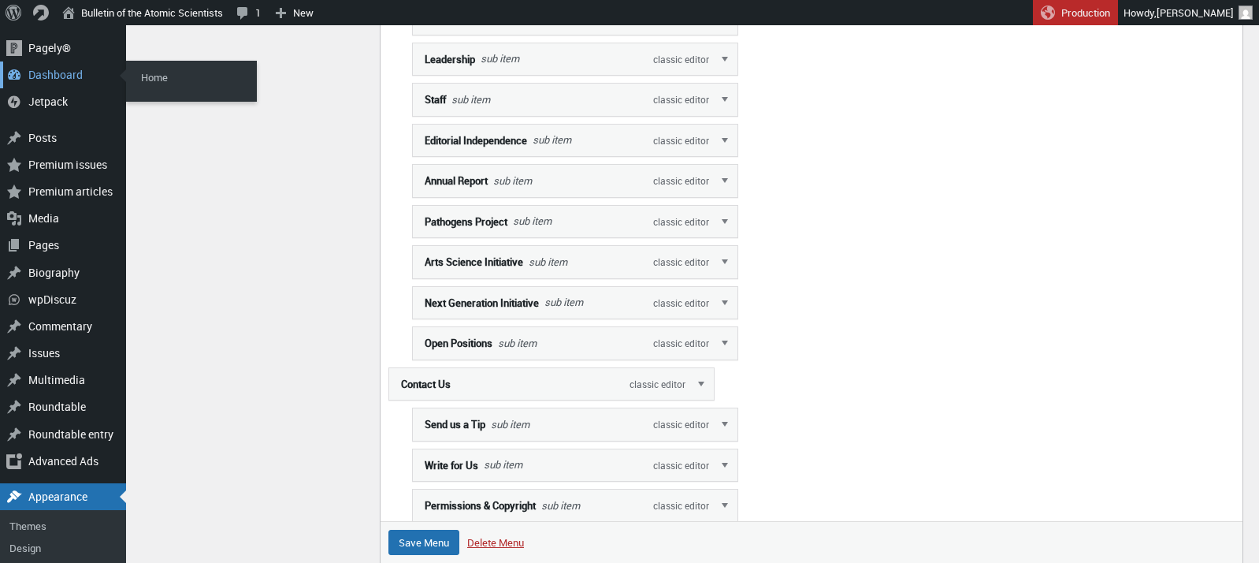
click at [57, 76] on div "Dashboard" at bounding box center [63, 74] width 126 height 27
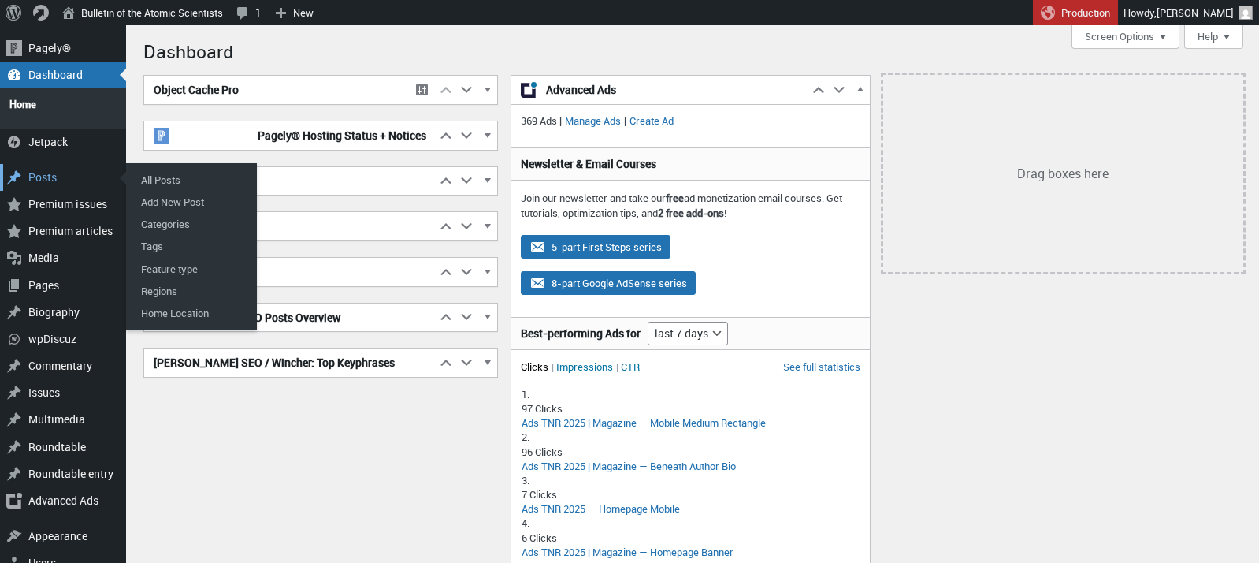
click at [48, 166] on div "Posts" at bounding box center [63, 177] width 126 height 27
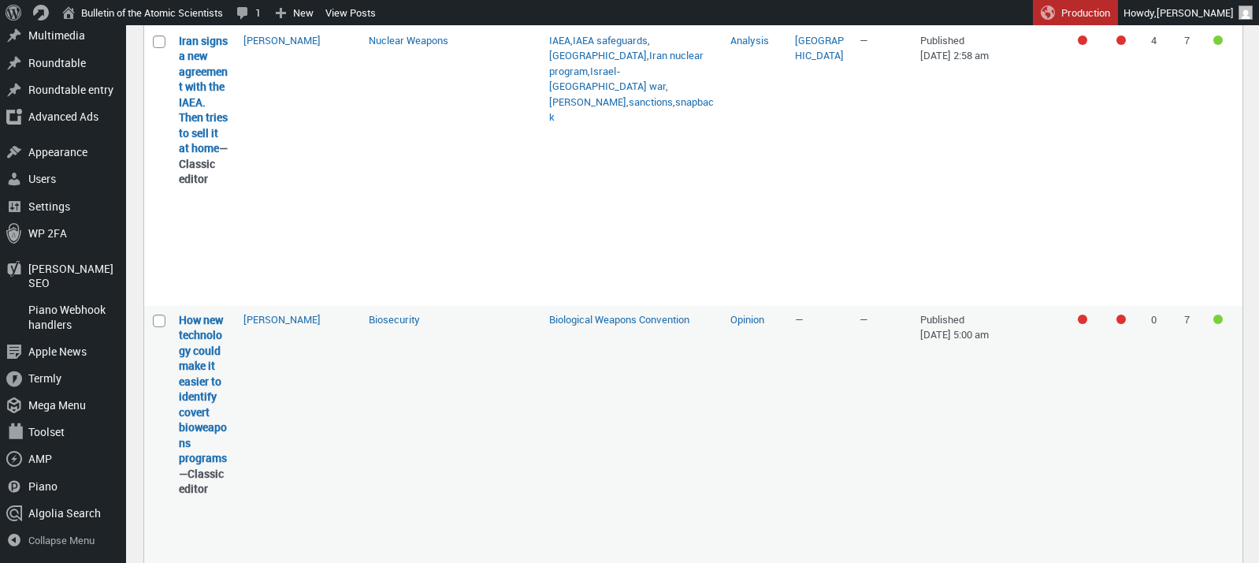
scroll to position [5324, 0]
